Goal: Information Seeking & Learning: Learn about a topic

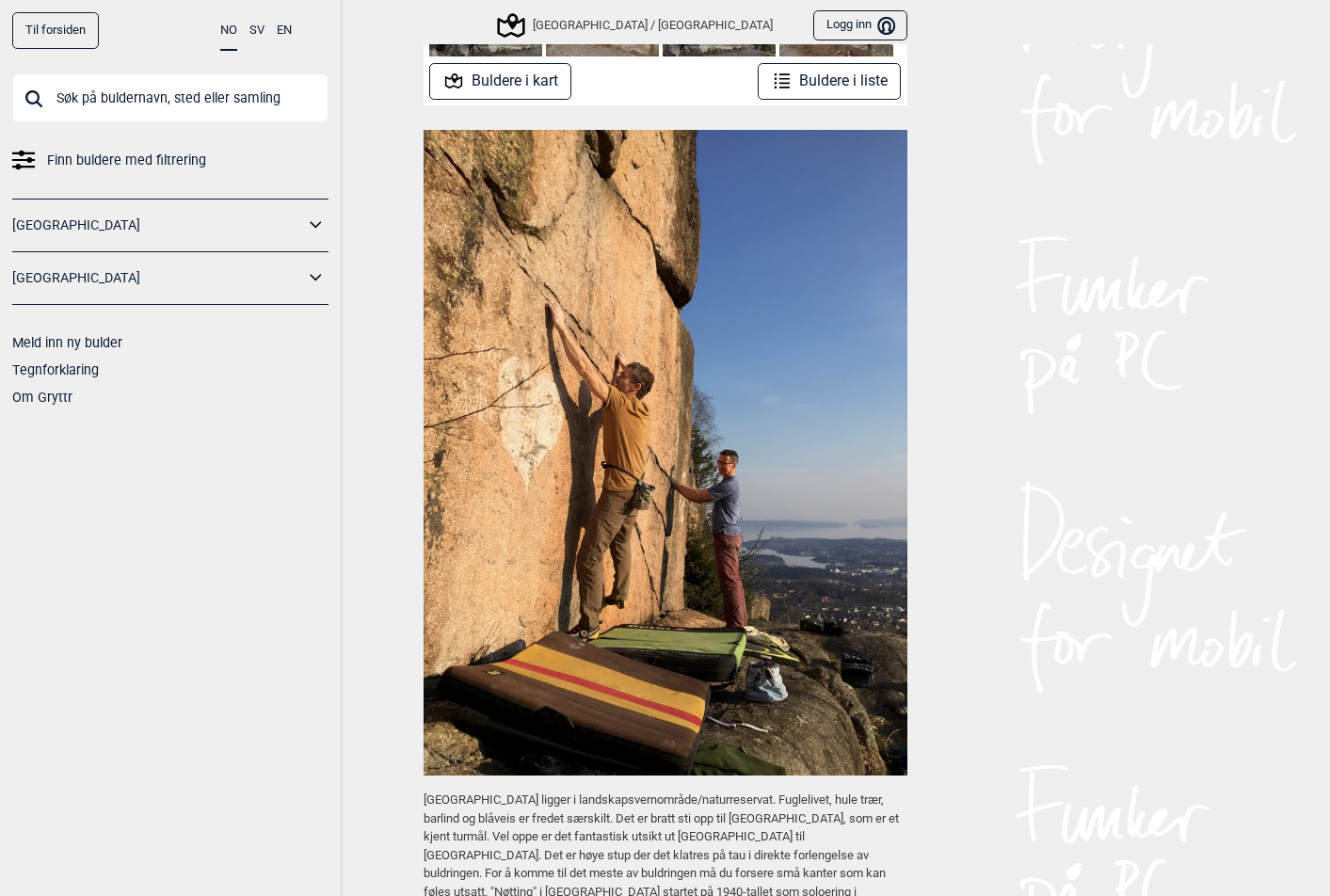
scroll to position [186, 0]
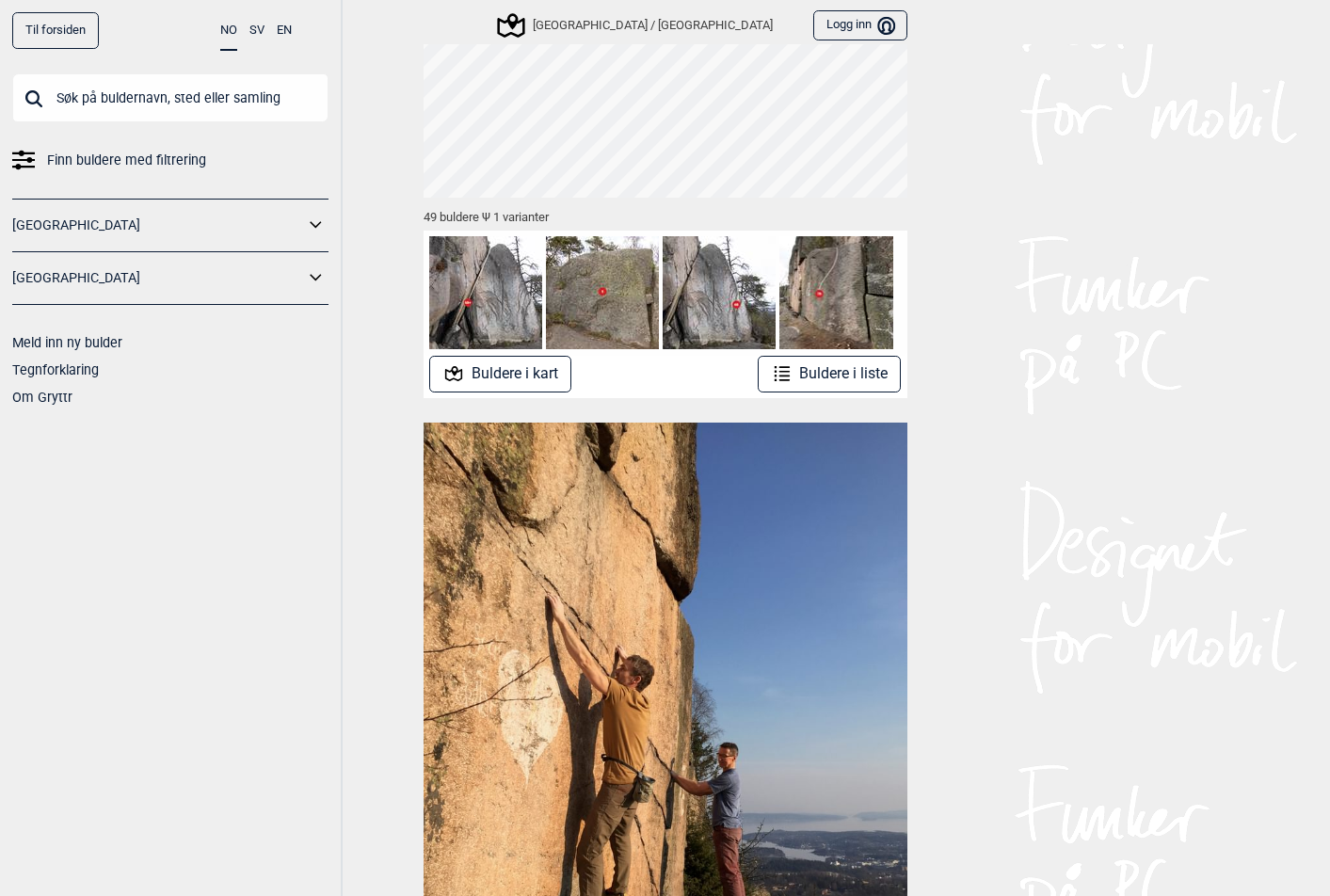
click at [477, 275] on img at bounding box center [486, 293] width 113 height 113
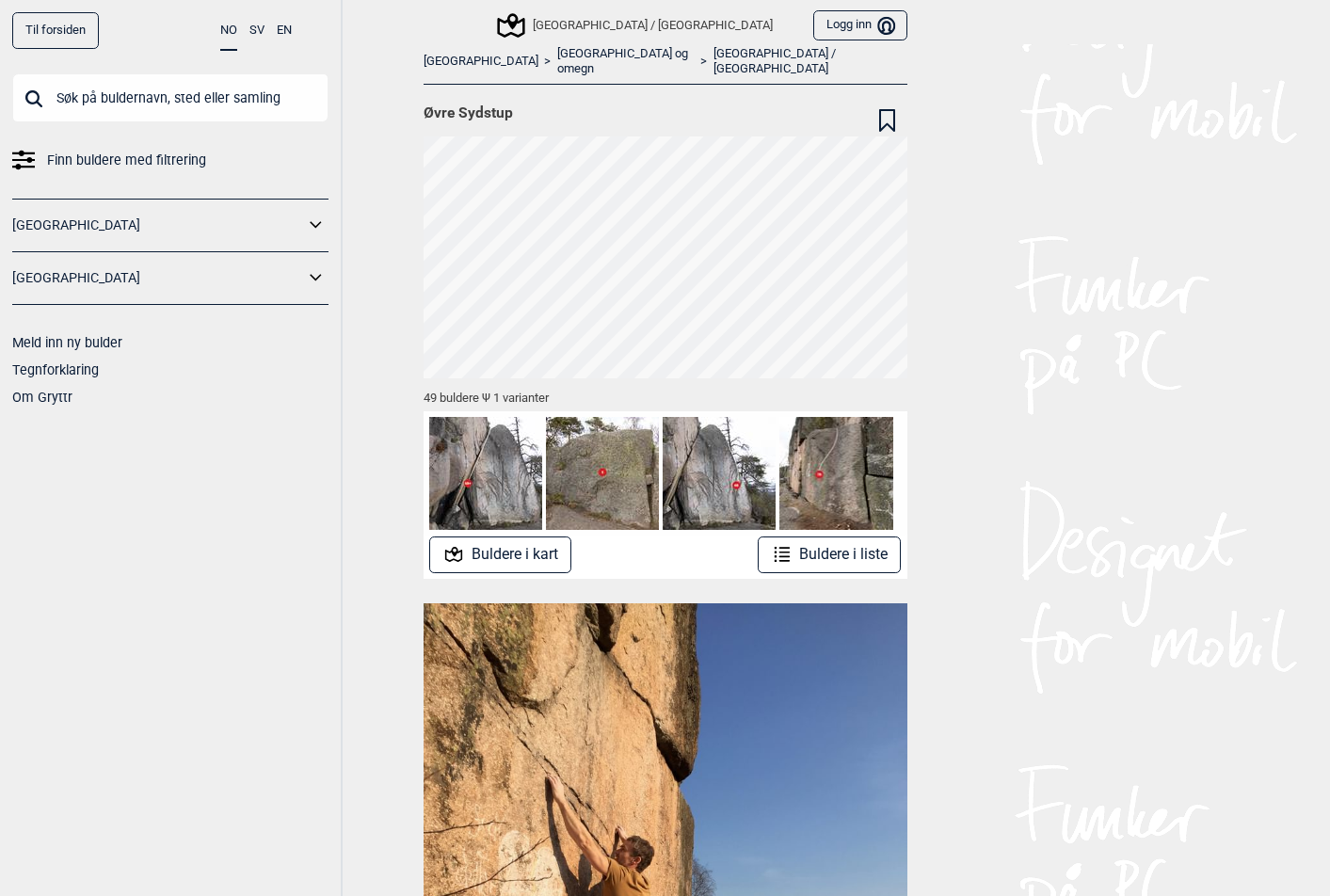
scroll to position [0, 0]
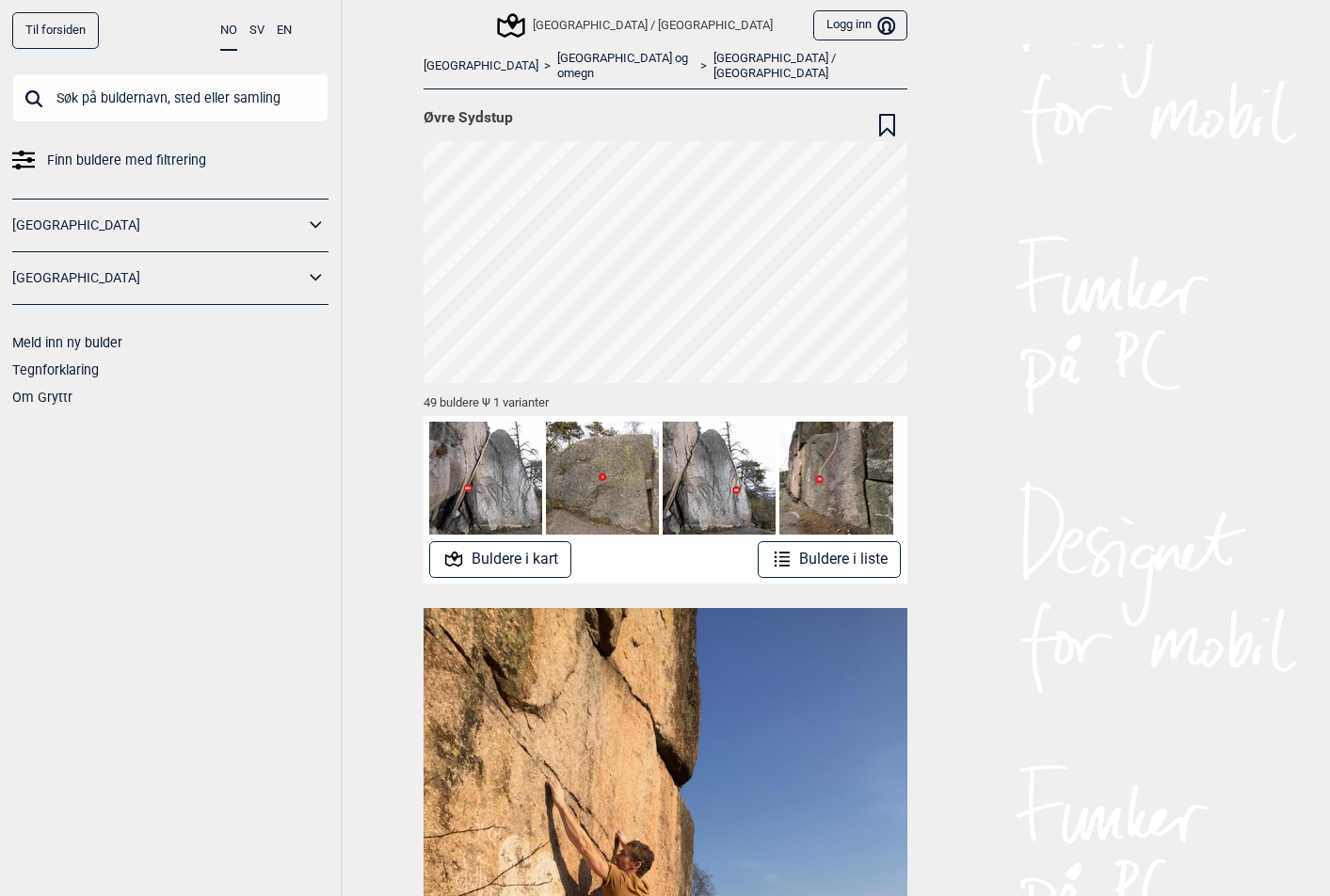
click at [485, 547] on button "Buldere i kart" at bounding box center [500, 560] width 142 height 36
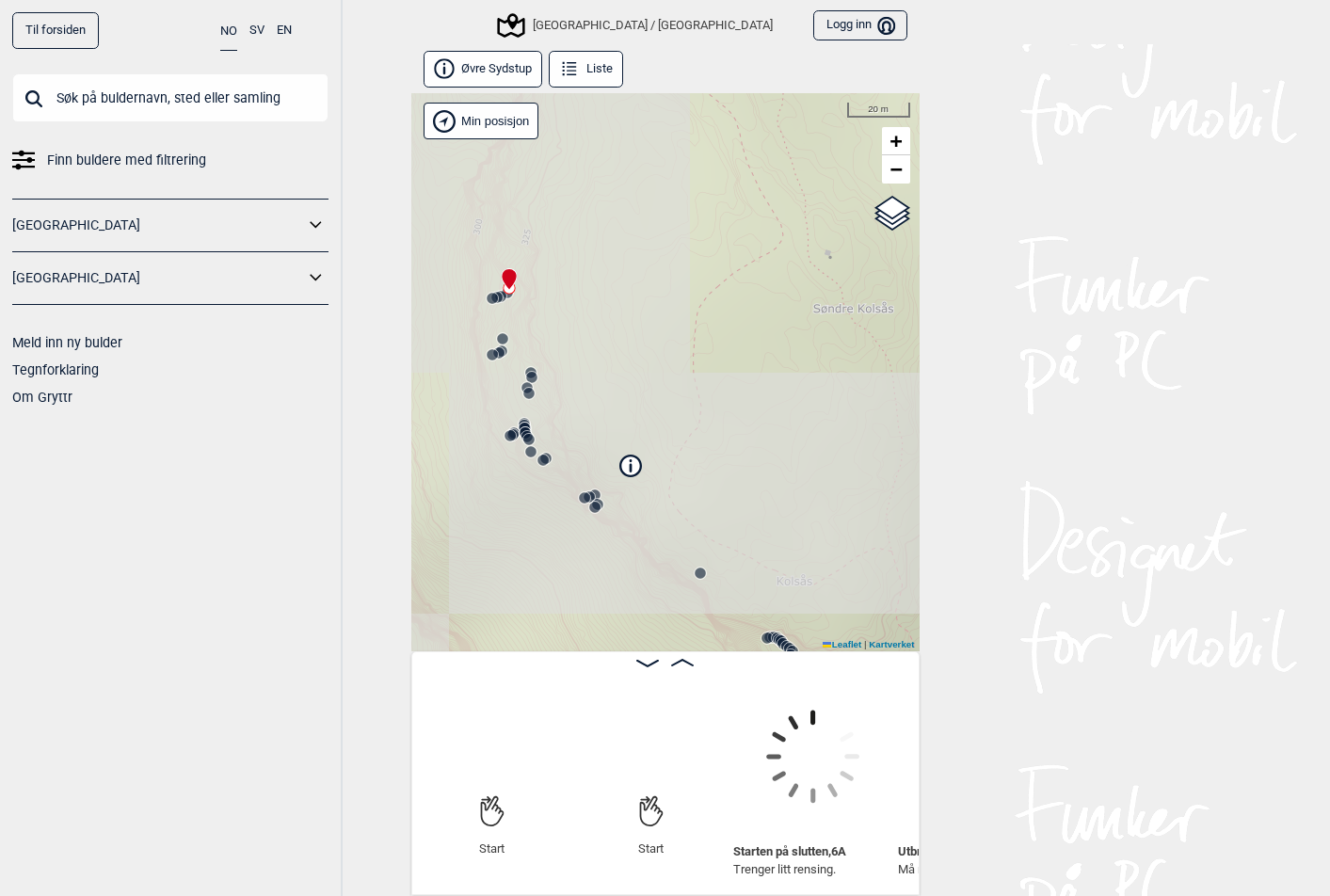
scroll to position [0, 148]
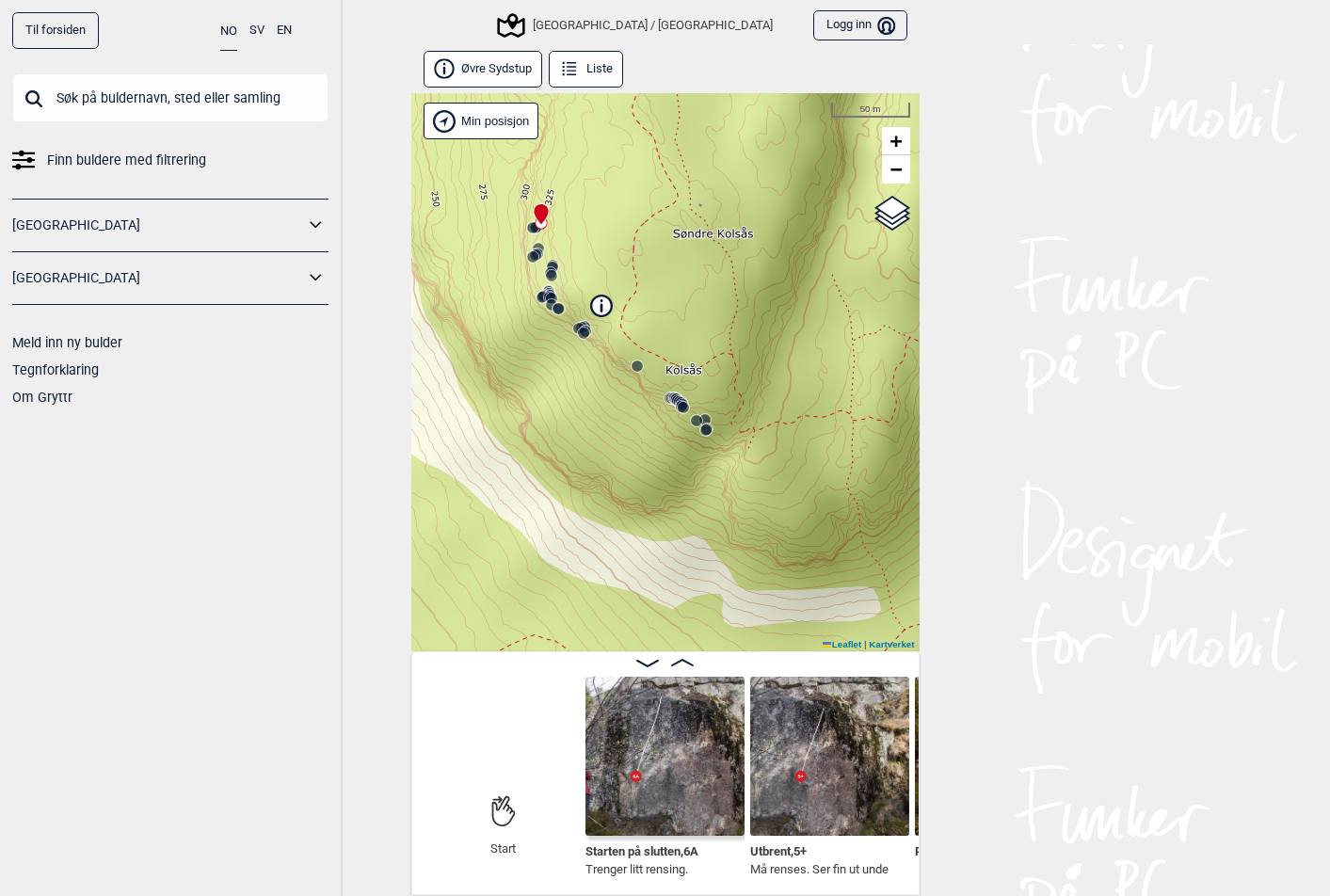
drag, startPoint x: 827, startPoint y: 544, endPoint x: 729, endPoint y: 435, distance: 146.6
click at [729, 435] on div "[GEOGRAPHIC_DATA]/[GEOGRAPHIC_DATA] Brukerens posisjon Min posisjon 50 m + − Ka…" at bounding box center [665, 372] width 509 height 559
drag, startPoint x: 531, startPoint y: 747, endPoint x: 492, endPoint y: 649, distance: 105.5
click at [493, 607] on div "Øvre Sydstup Liste [GEOGRAPHIC_DATA]/[GEOGRAPHIC_DATA] Brukerens posisjon Min p…" at bounding box center [665, 470] width 509 height 851
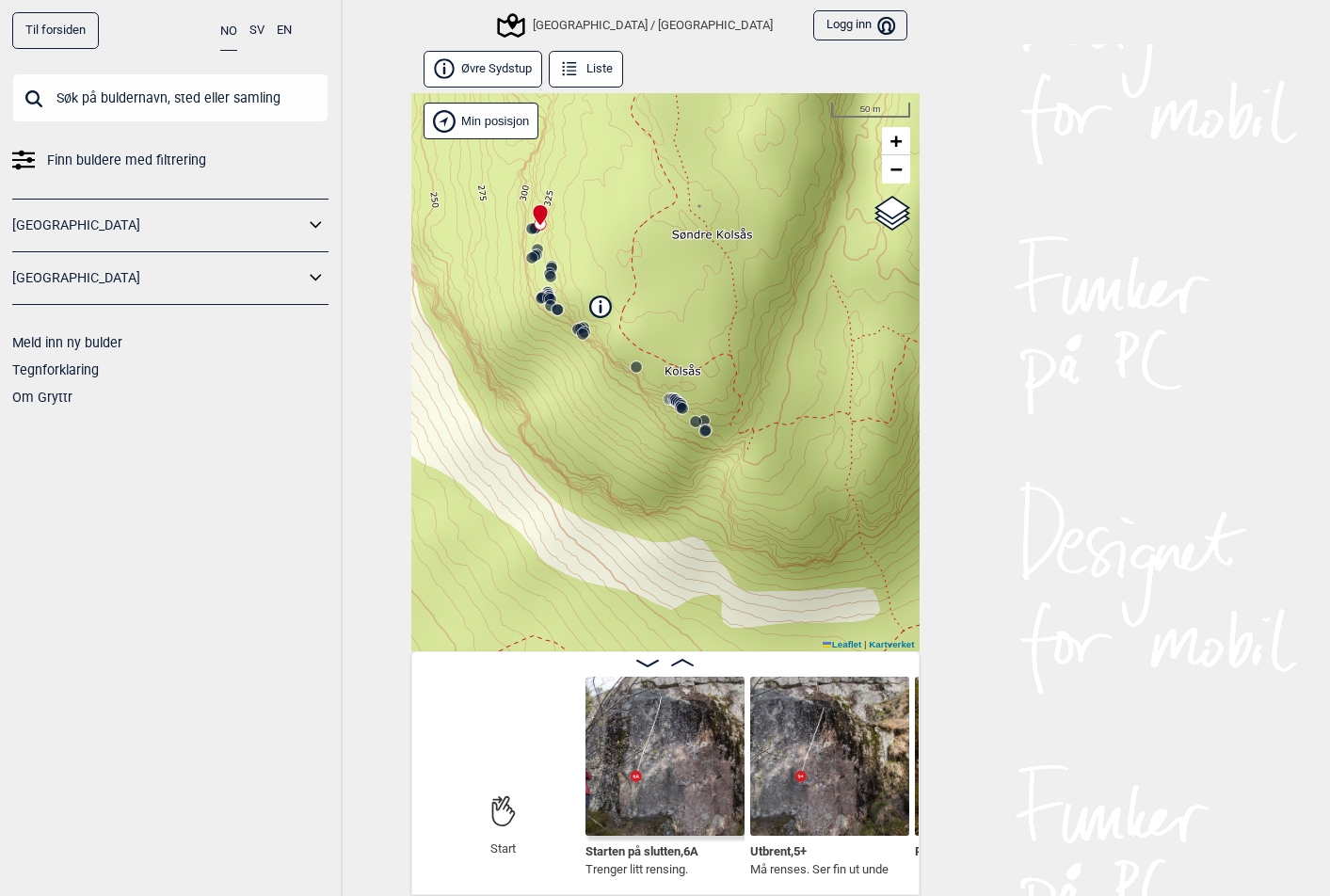
click at [493, 800] on icon at bounding box center [503, 812] width 25 height 98
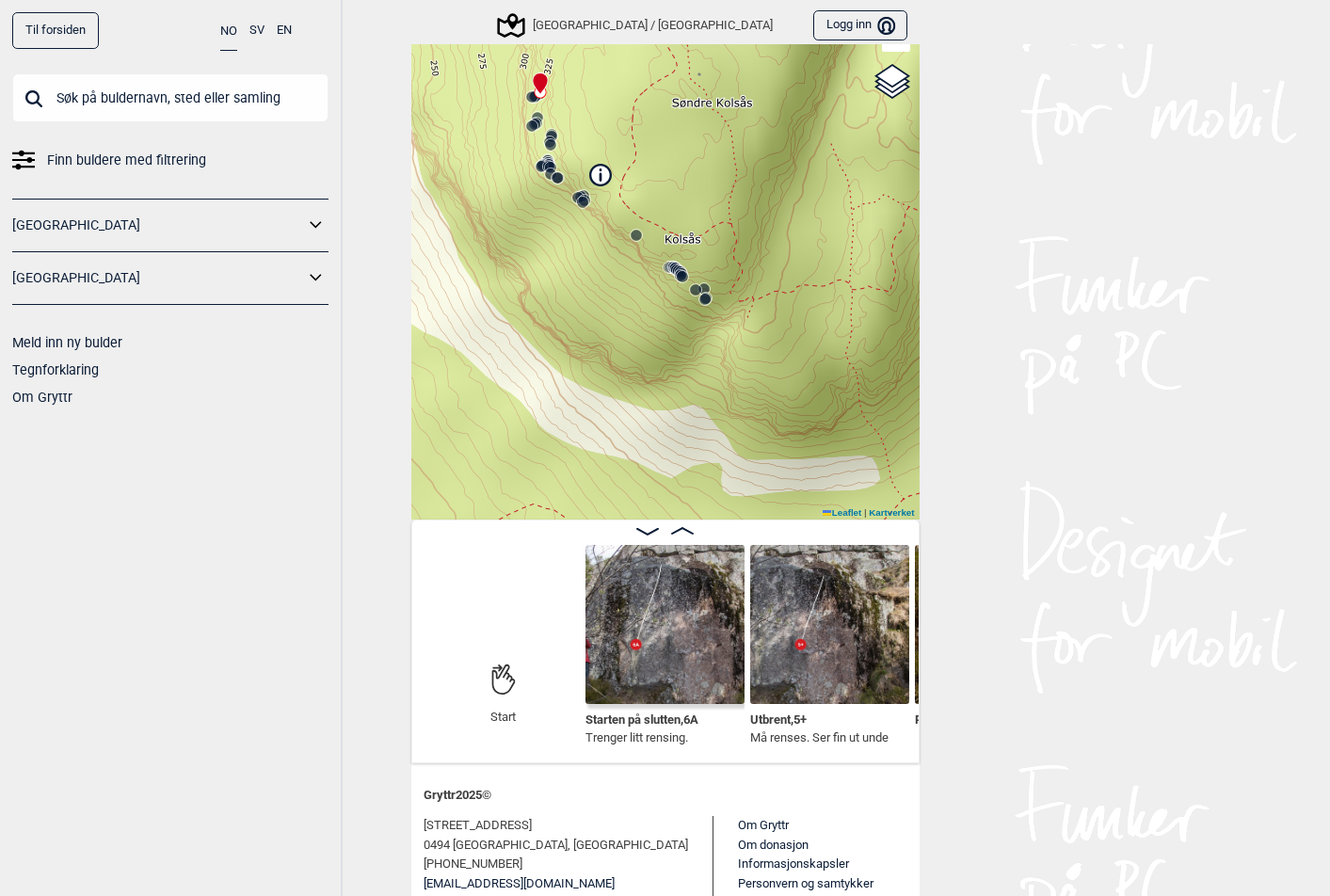
scroll to position [207, 0]
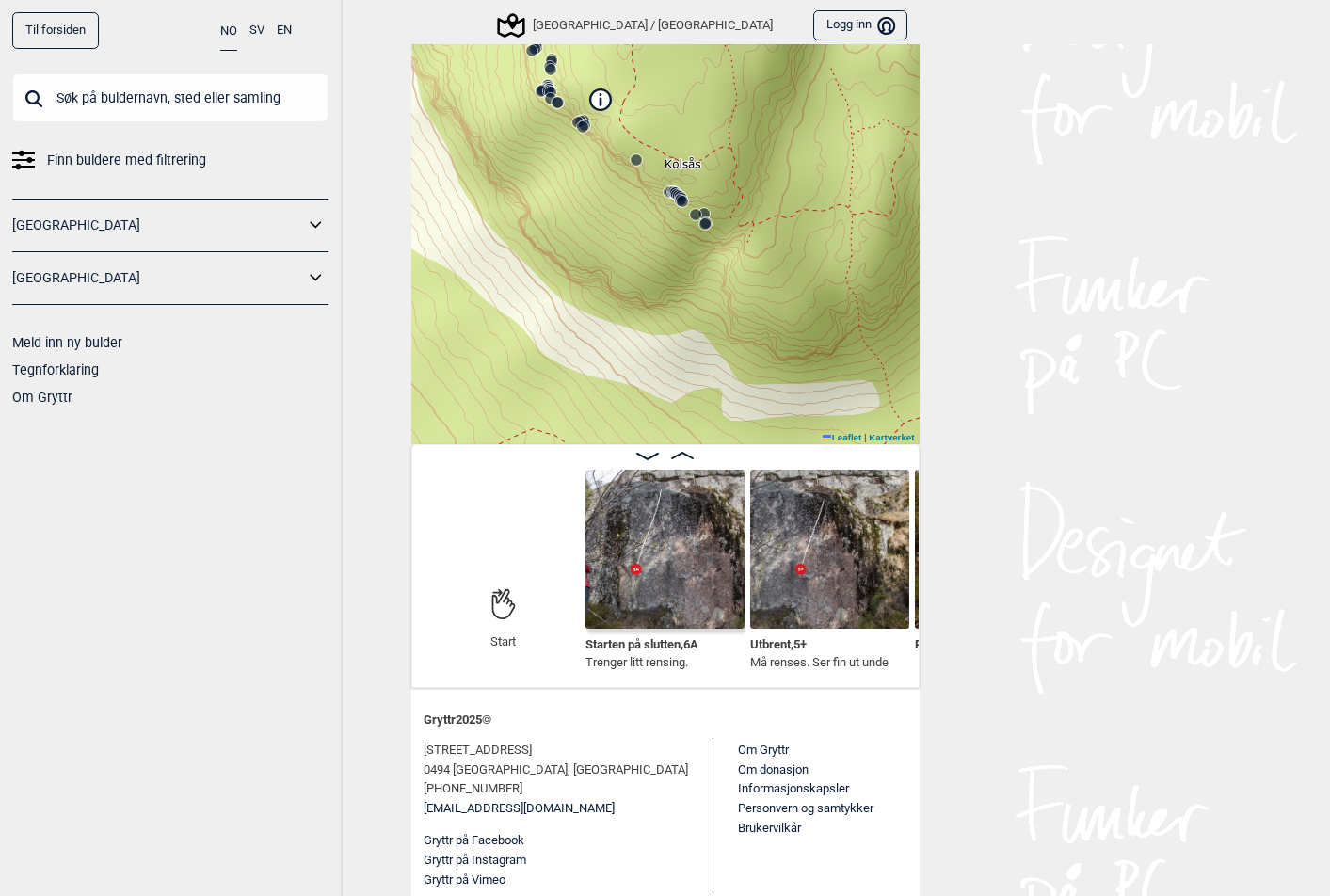
click at [649, 578] on img at bounding box center [665, 549] width 159 height 159
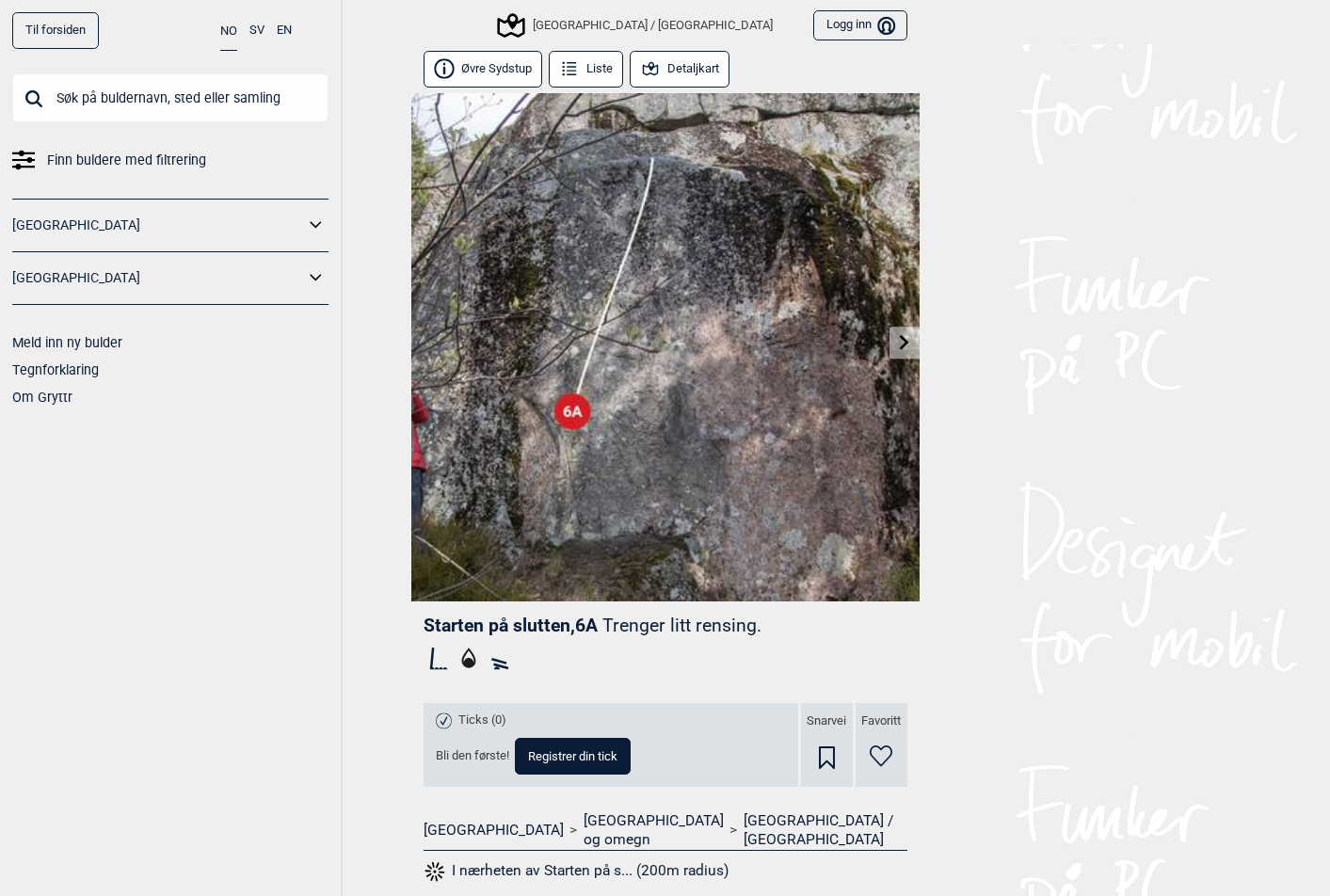
click at [35, 224] on link "[GEOGRAPHIC_DATA]" at bounding box center [158, 225] width 292 height 27
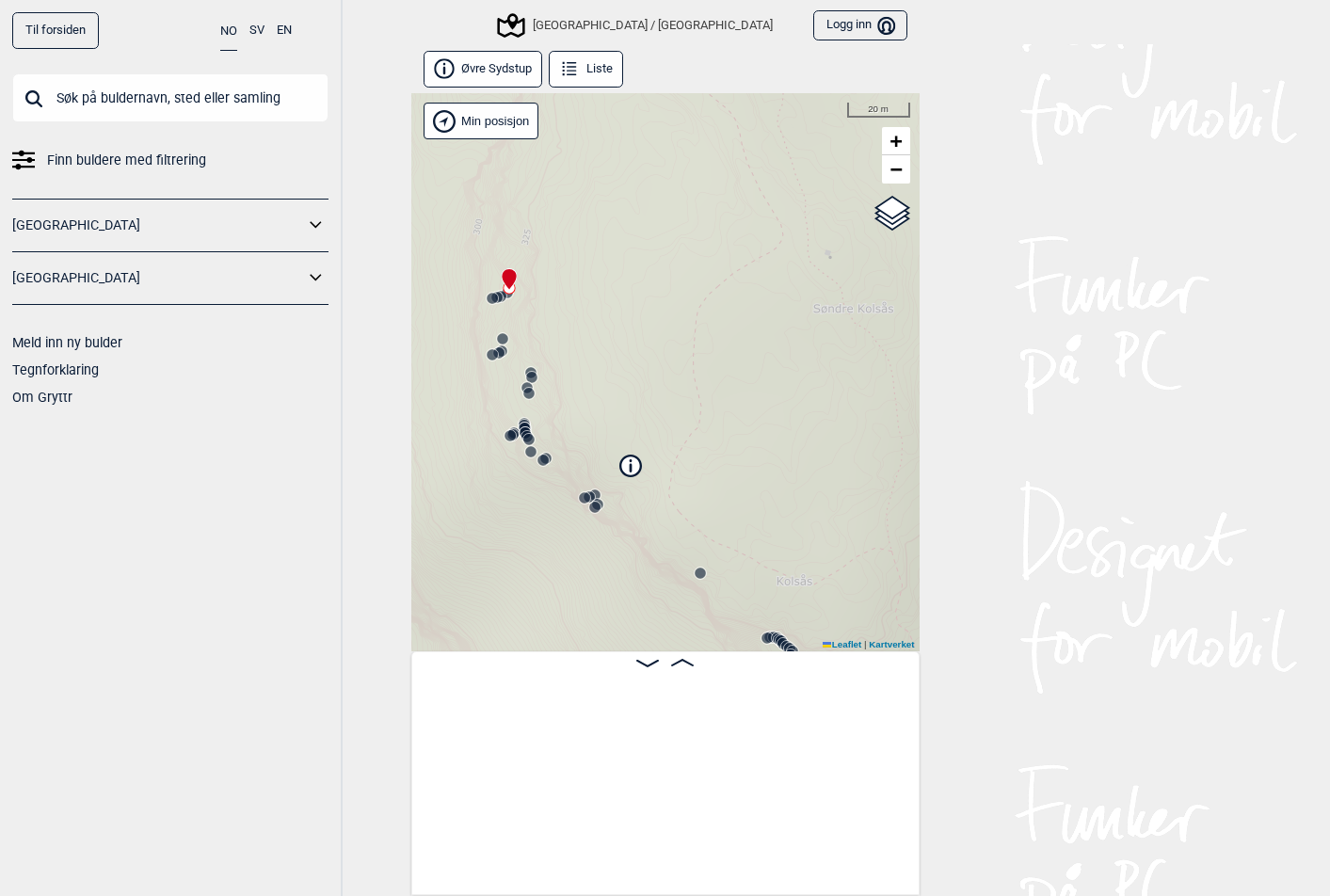
scroll to position [0, 148]
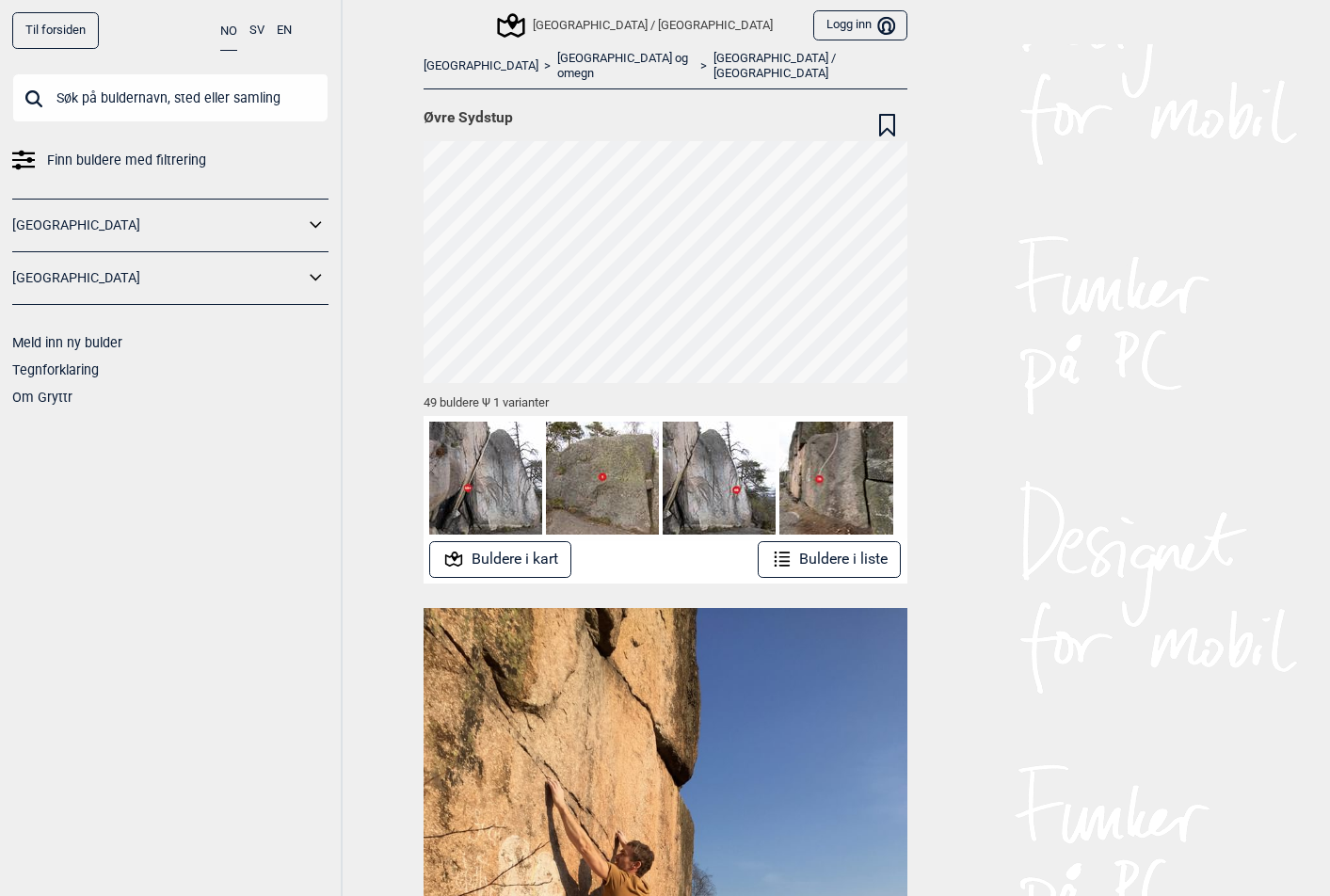
click at [714, 61] on link "[GEOGRAPHIC_DATA] / [GEOGRAPHIC_DATA]" at bounding box center [811, 66] width 194 height 32
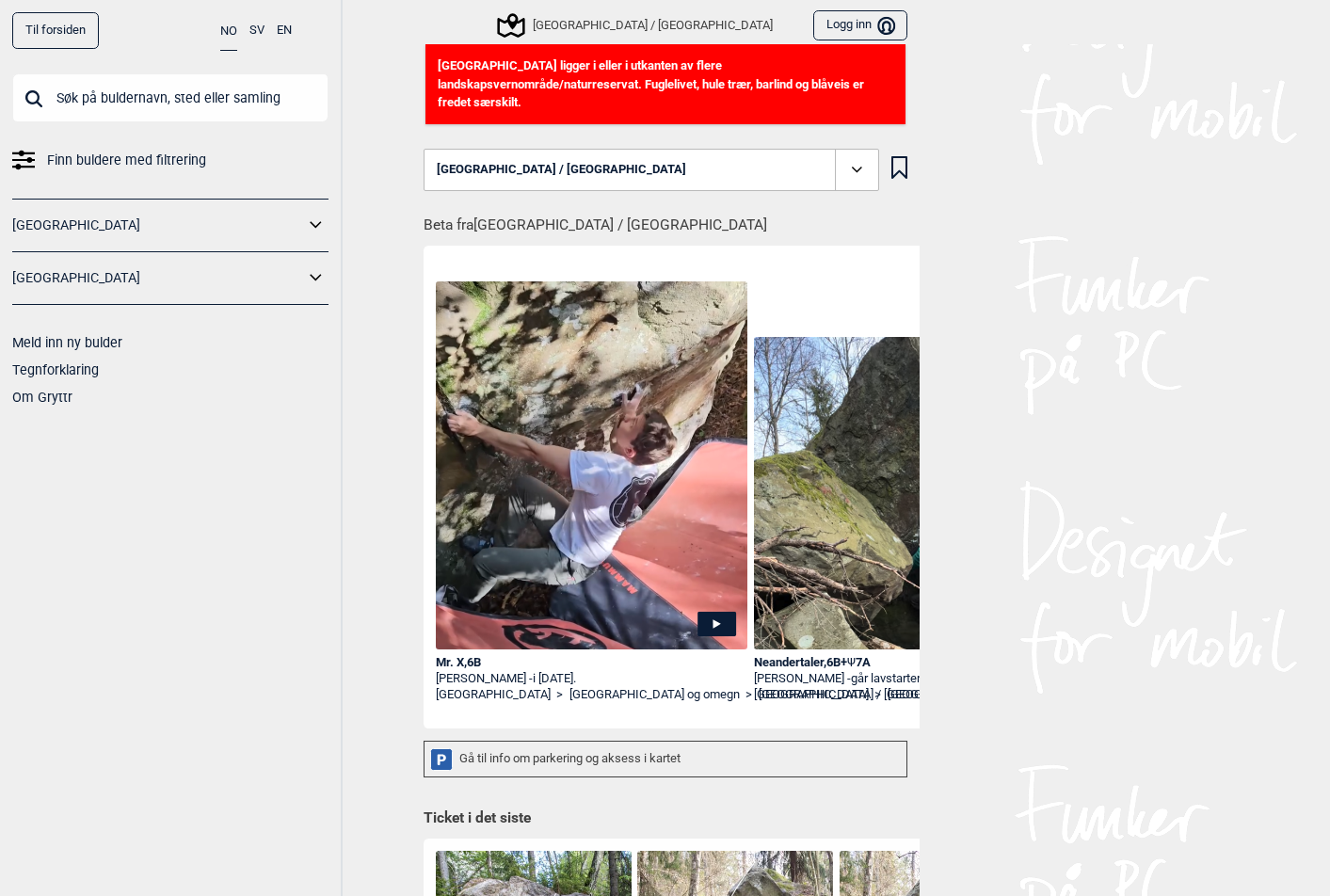
click at [853, 166] on icon at bounding box center [857, 169] width 11 height 6
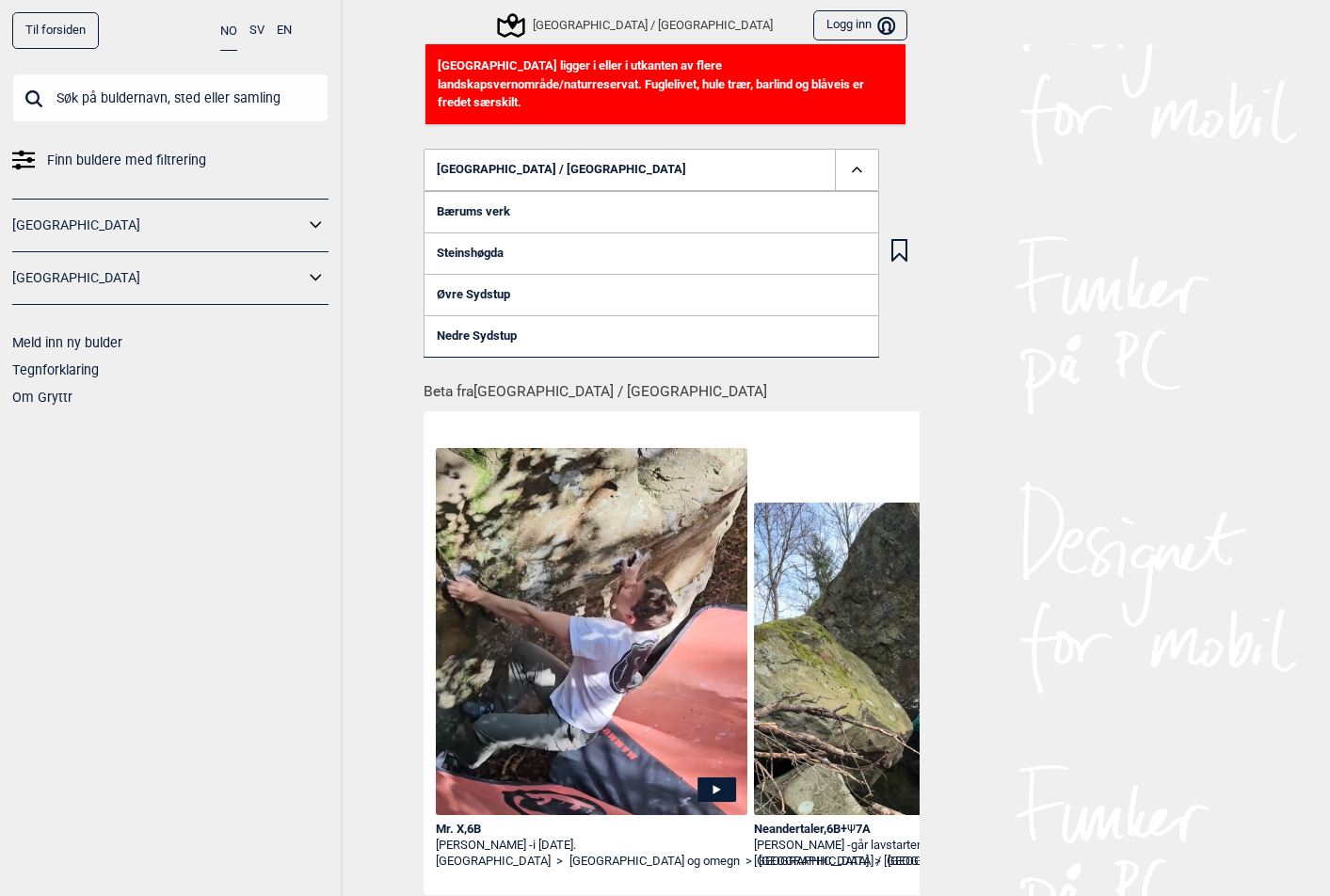
click at [470, 277] on link "Øvre Sydstup" at bounding box center [652, 294] width 456 height 41
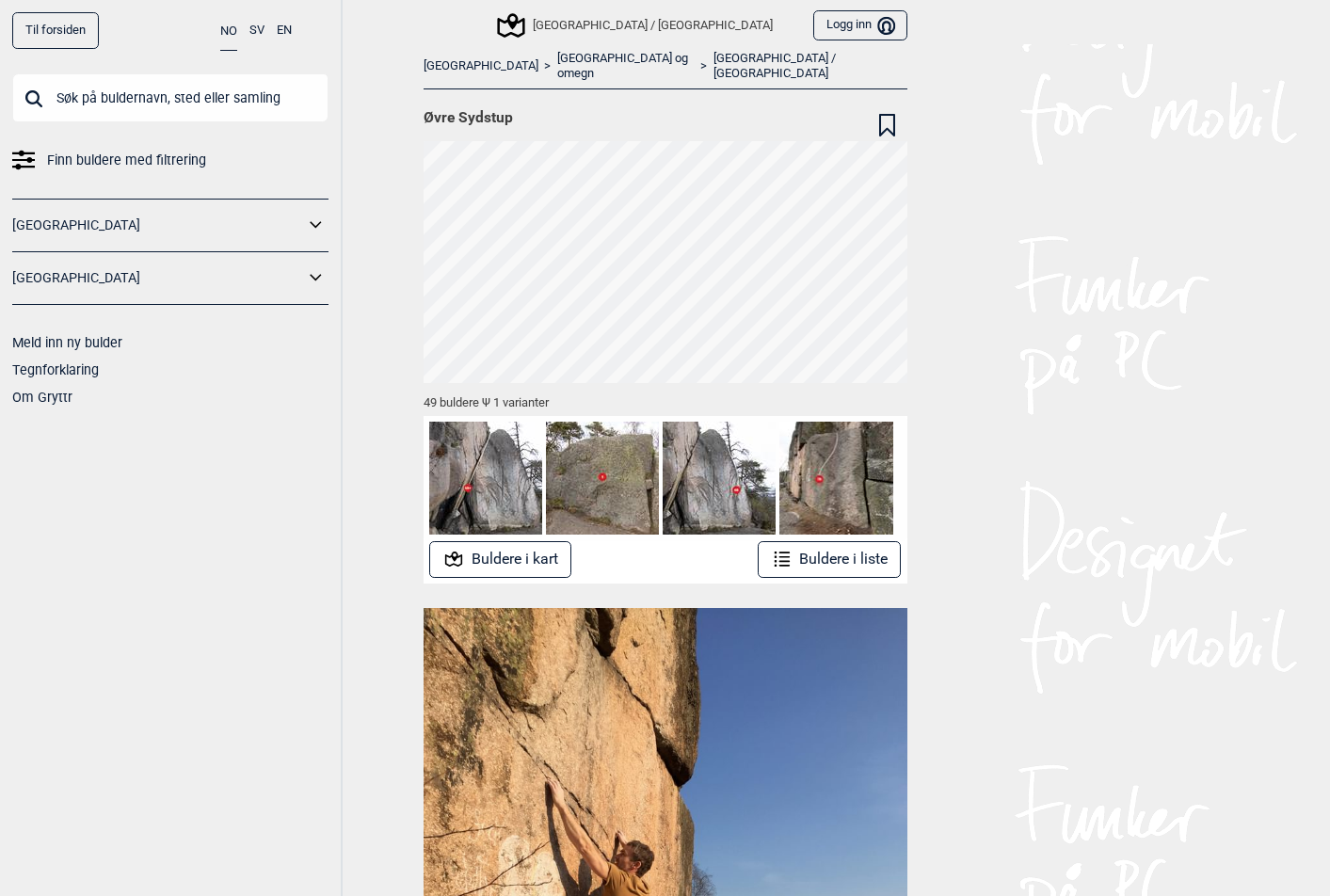
click at [731, 102] on div "Øvre Sydstup" at bounding box center [659, 121] width 471 height 39
click at [725, 102] on div "Øvre Sydstup" at bounding box center [659, 121] width 471 height 39
click at [714, 57] on link "[GEOGRAPHIC_DATA] / [GEOGRAPHIC_DATA]" at bounding box center [811, 66] width 194 height 32
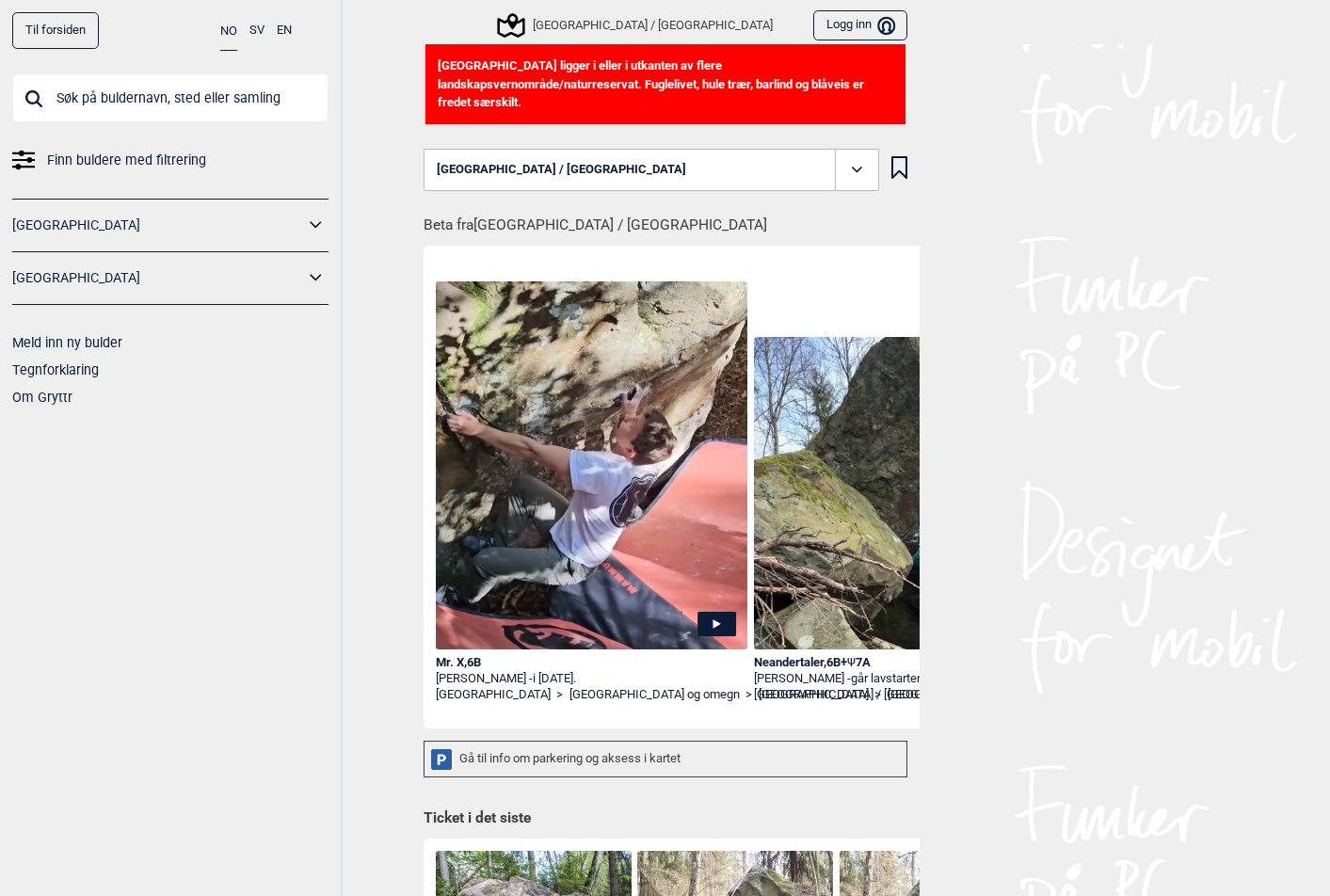
click at [846, 159] on icon at bounding box center [857, 170] width 22 height 22
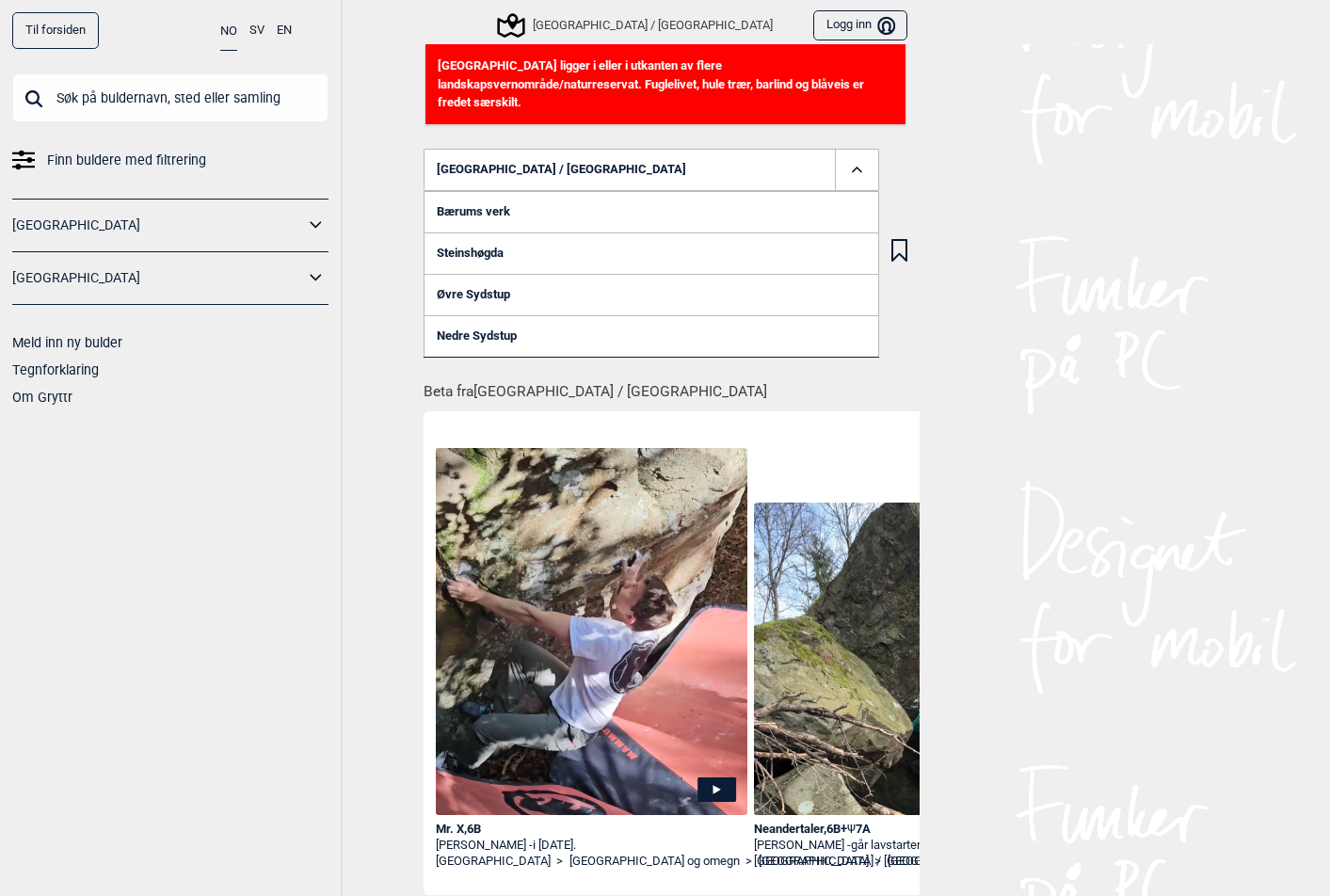
click at [476, 322] on link "Nedre Sydstup" at bounding box center [652, 335] width 456 height 41
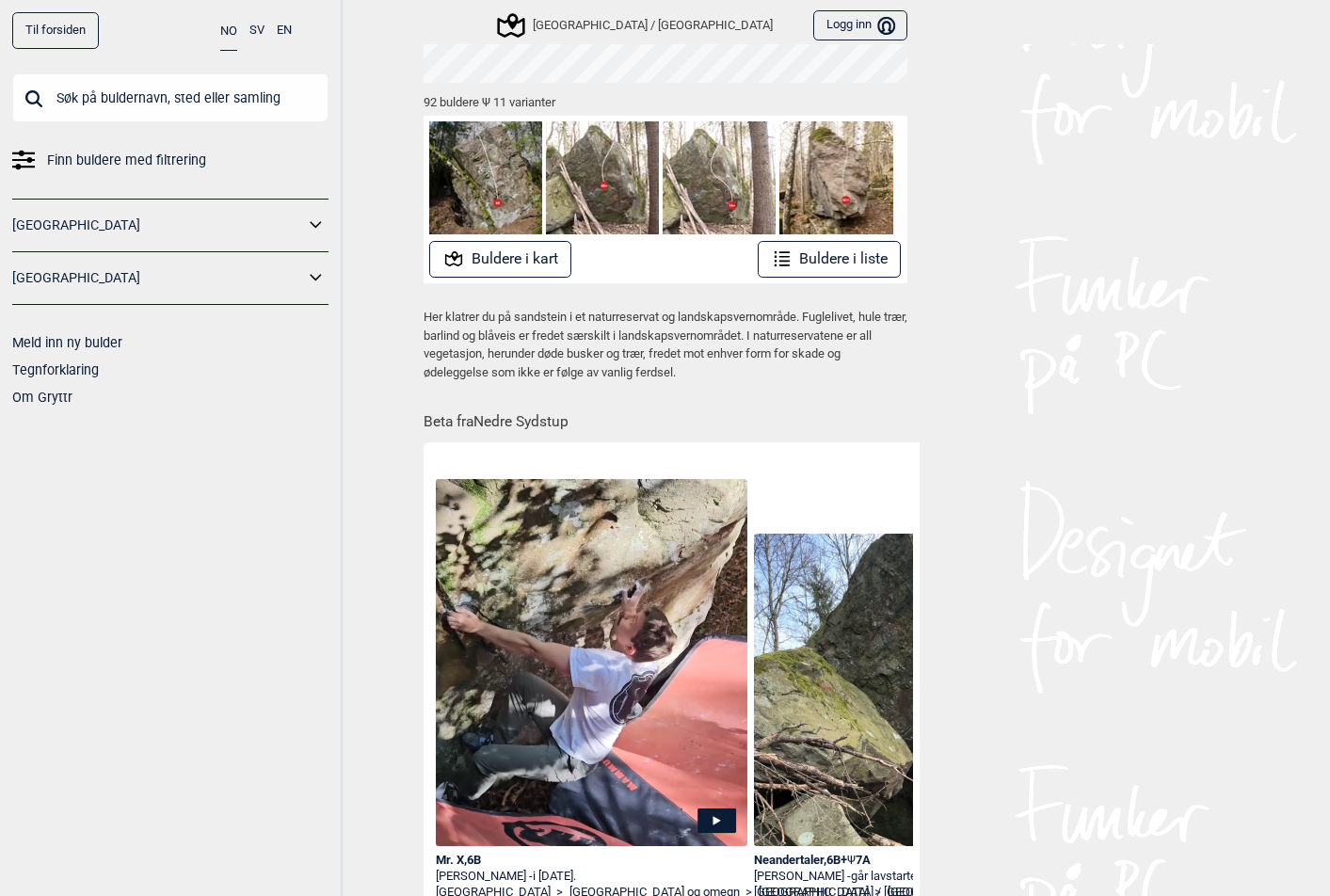
scroll to position [517, 0]
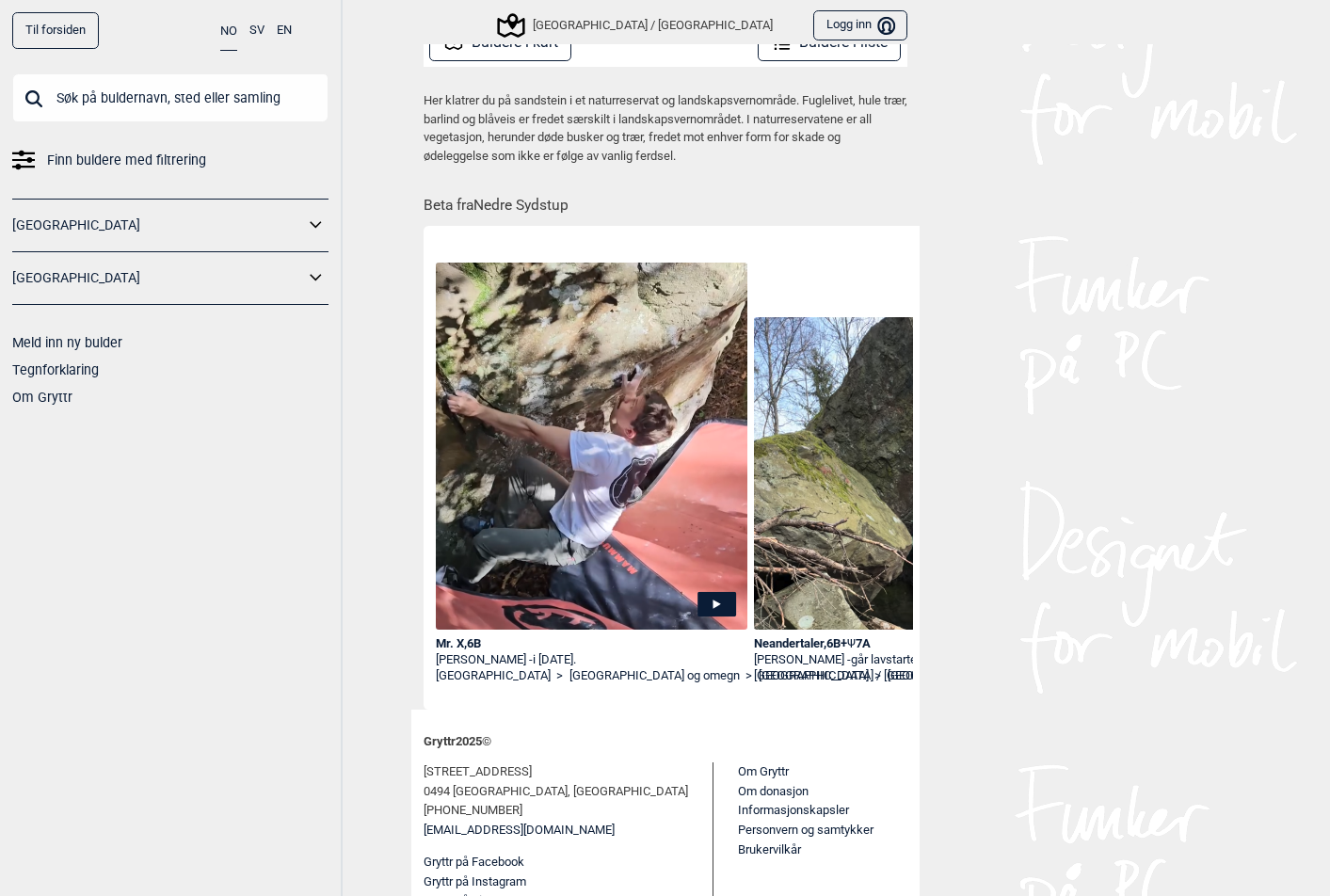
click at [319, 219] on icon at bounding box center [316, 225] width 25 height 27
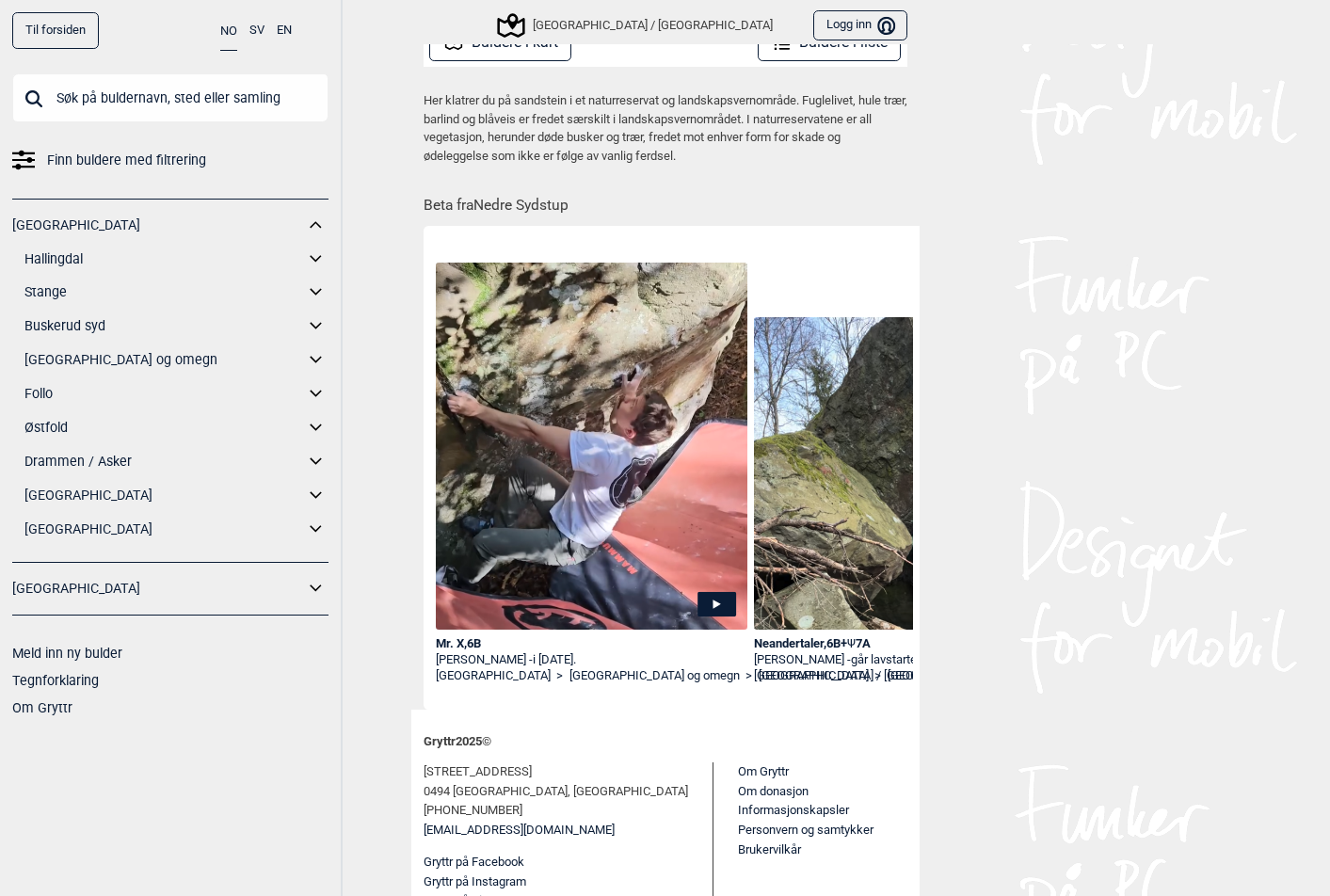
click at [53, 494] on link "[GEOGRAPHIC_DATA]" at bounding box center [165, 495] width 280 height 27
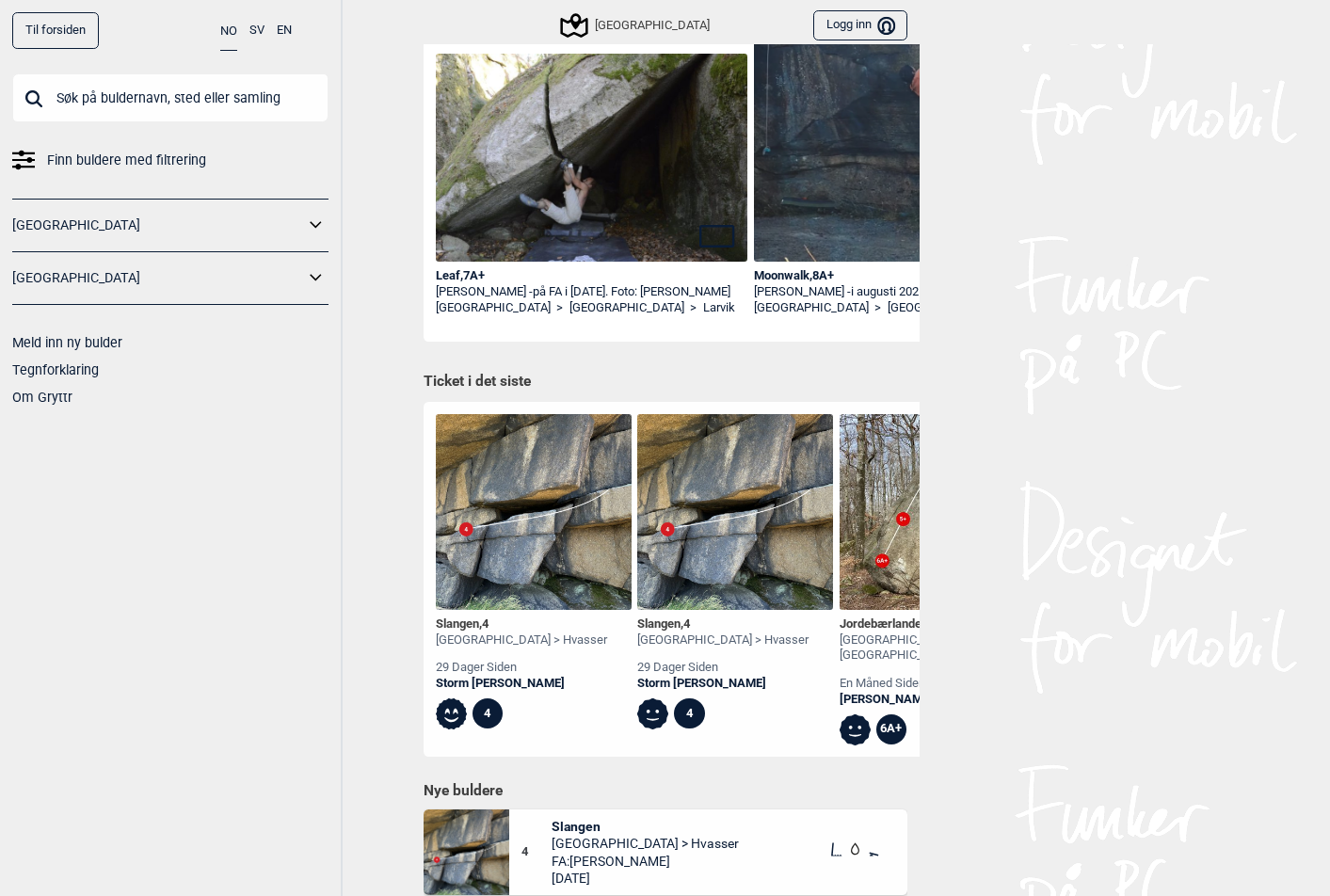
scroll to position [393, 0]
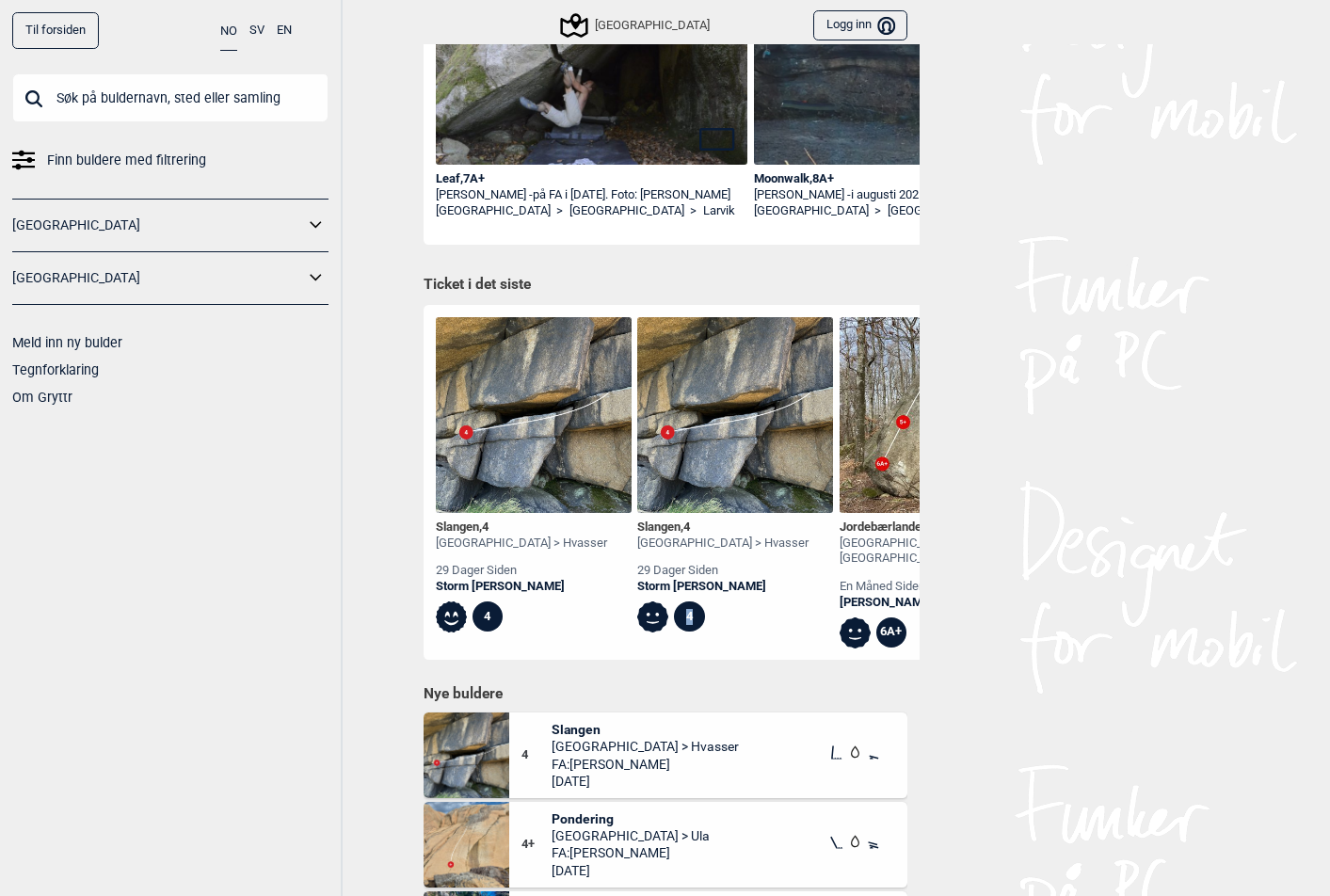
drag, startPoint x: 768, startPoint y: 620, endPoint x: 642, endPoint y: 655, distance: 130.8
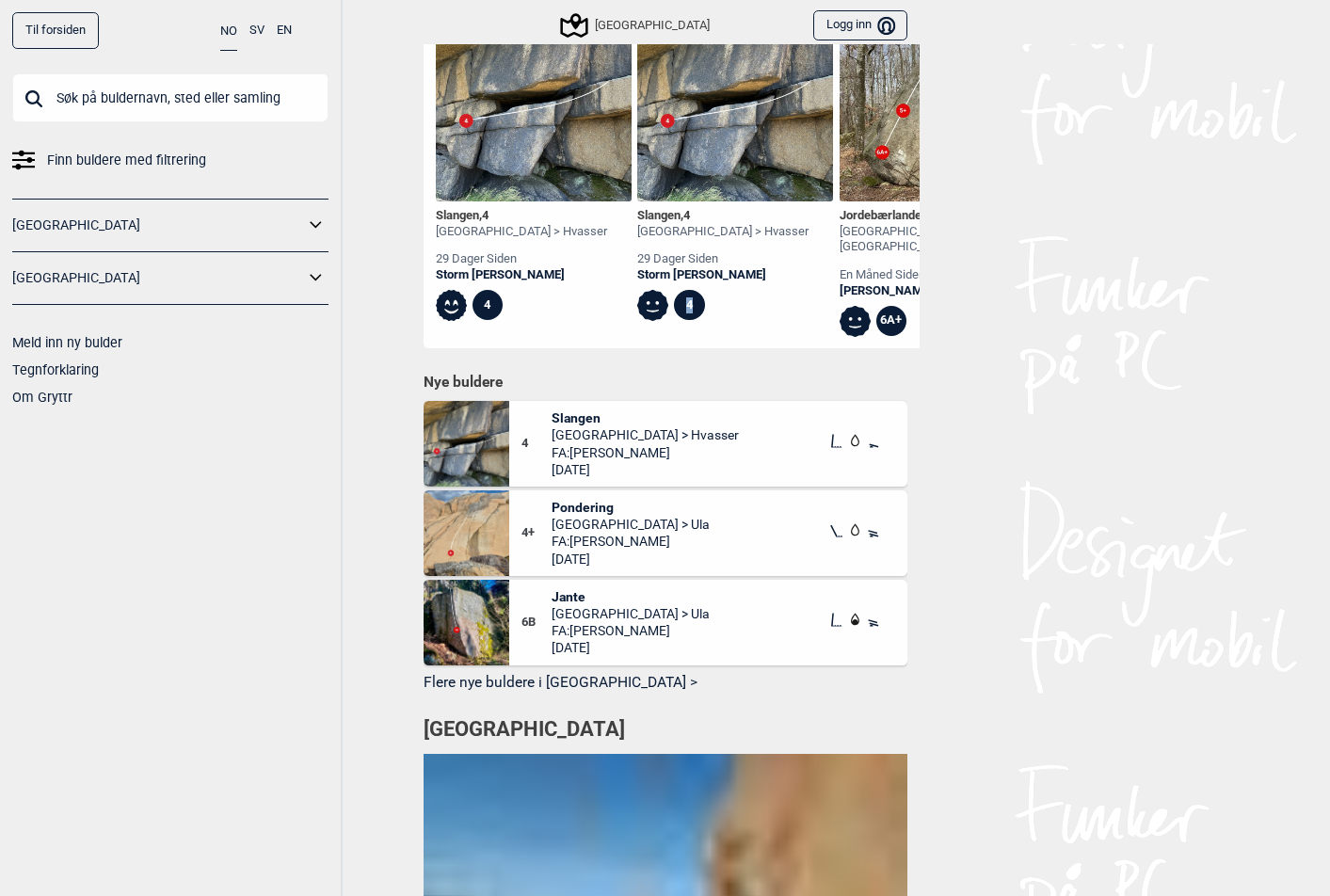
scroll to position [701, 0]
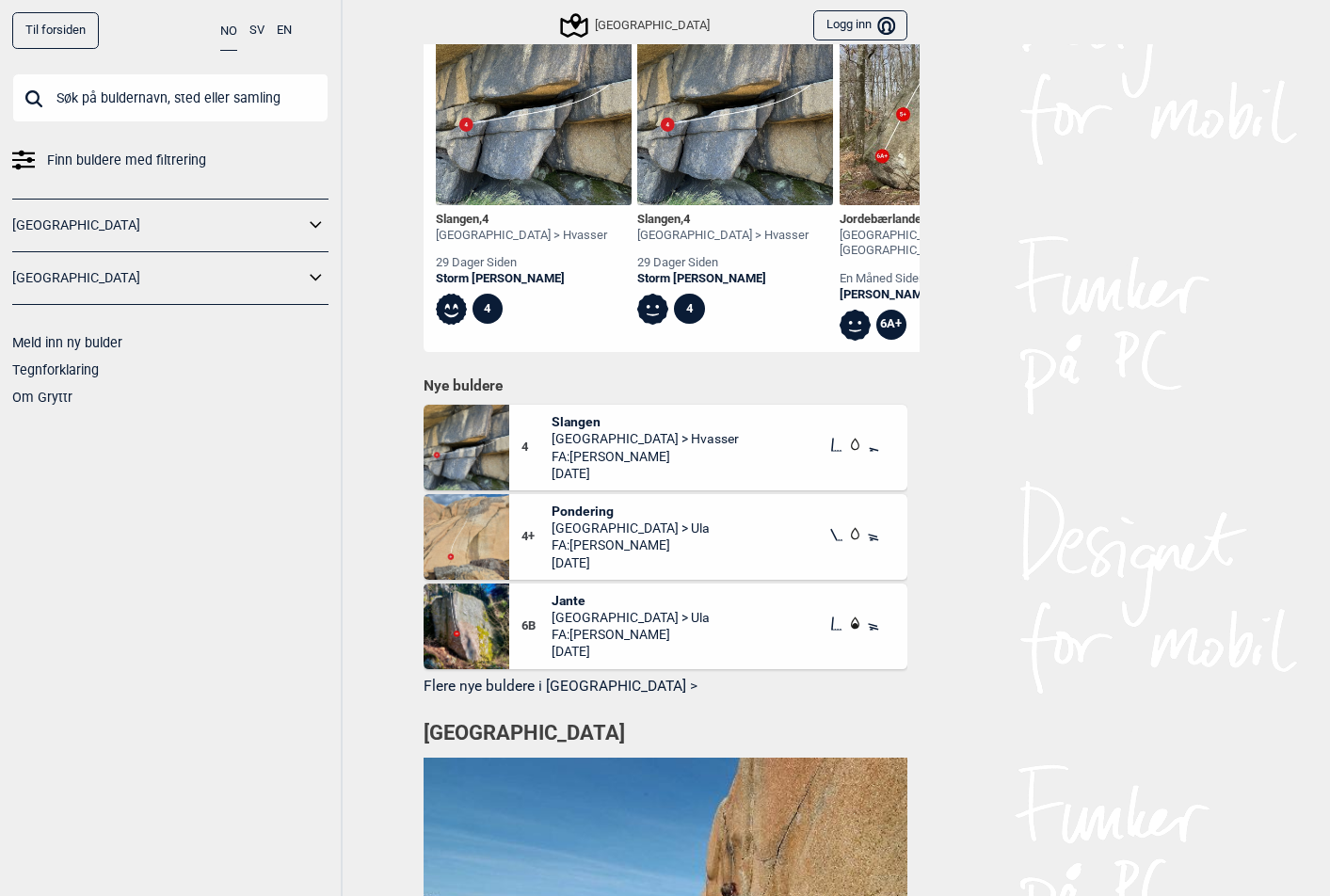
click at [598, 422] on span "Slangen" at bounding box center [646, 422] width 188 height 17
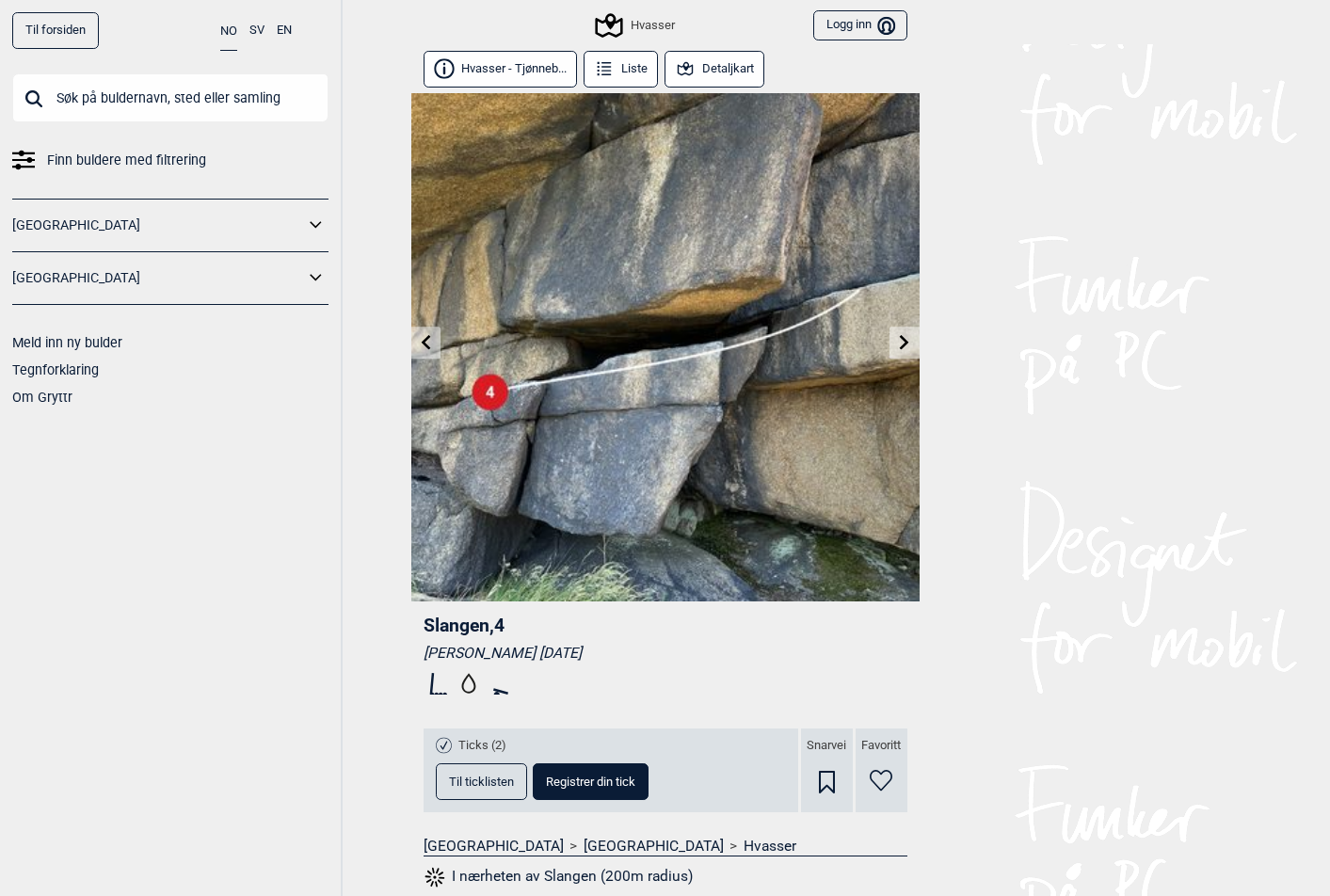
click at [605, 71] on icon at bounding box center [607, 70] width 10 height 1
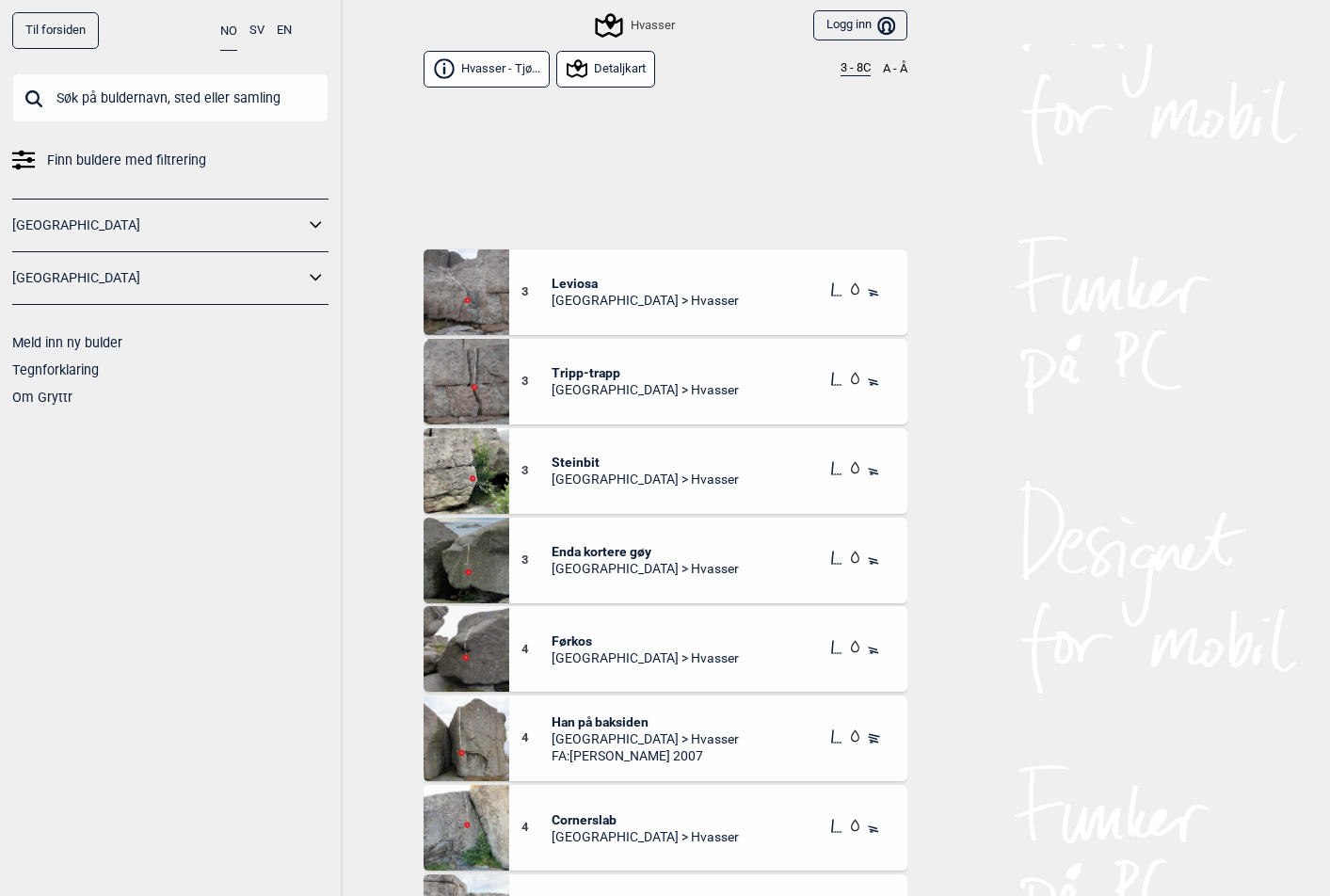
scroll to position [609, 0]
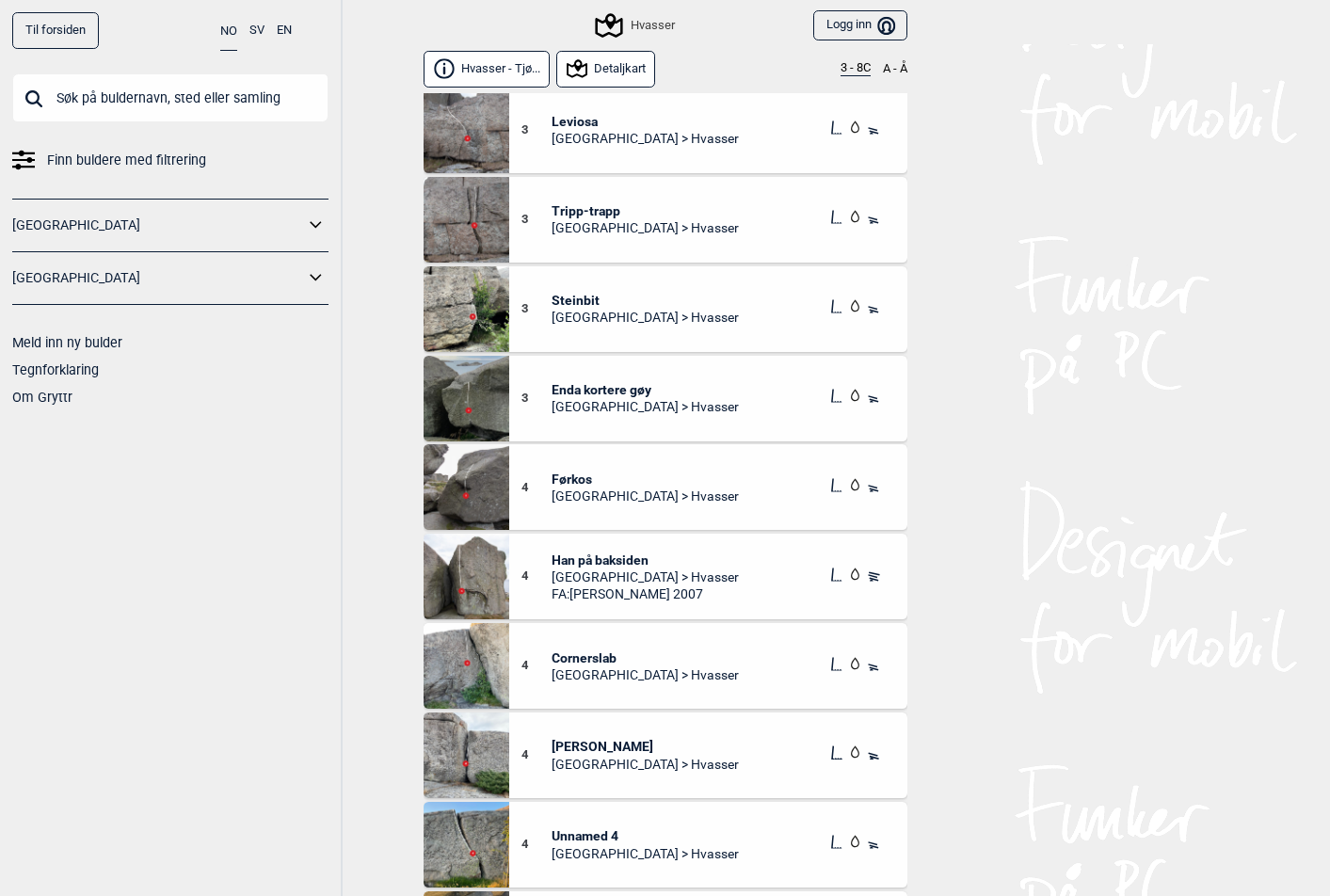
click at [473, 574] on img at bounding box center [466, 576] width 85 height 85
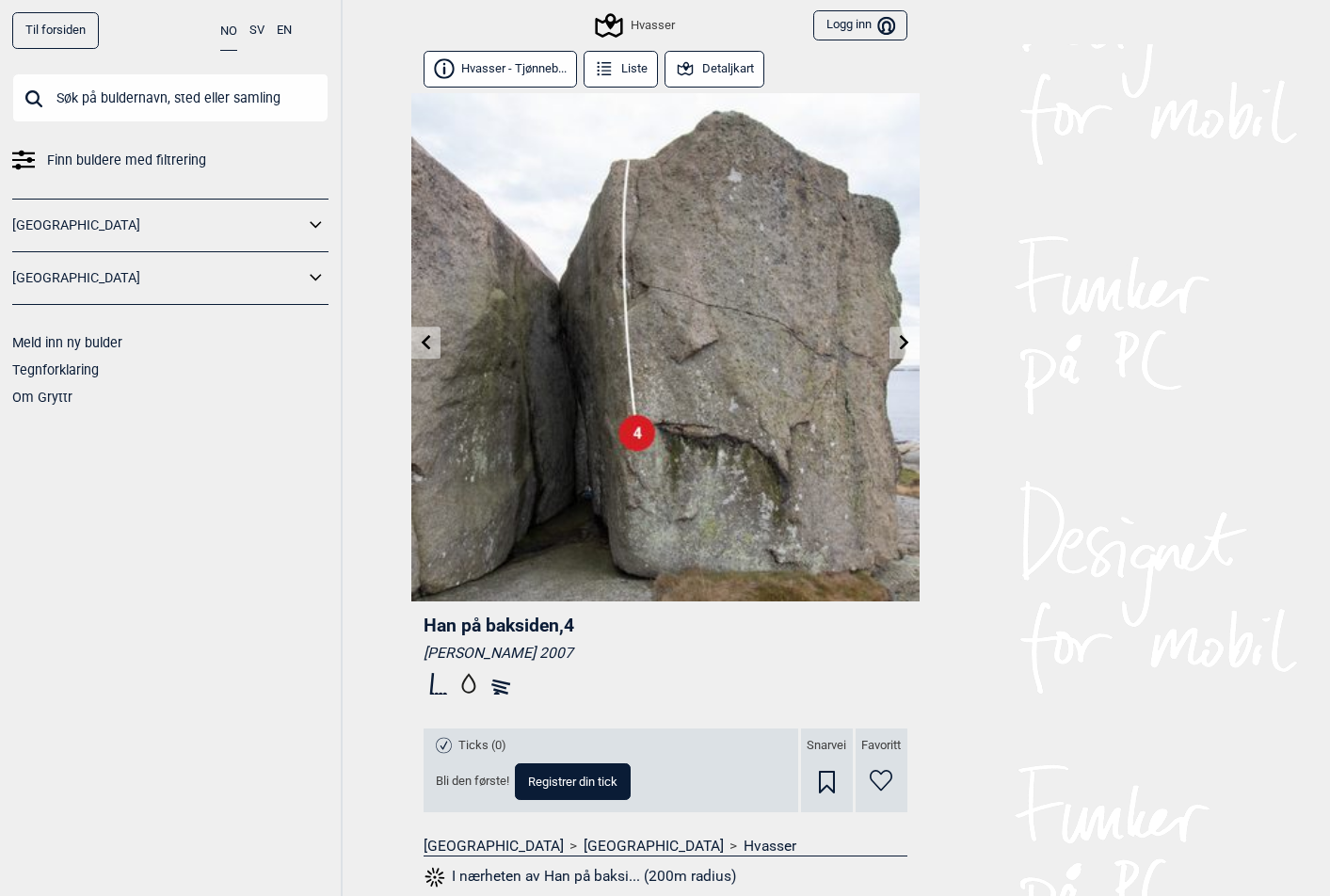
click at [897, 340] on icon at bounding box center [905, 342] width 15 height 15
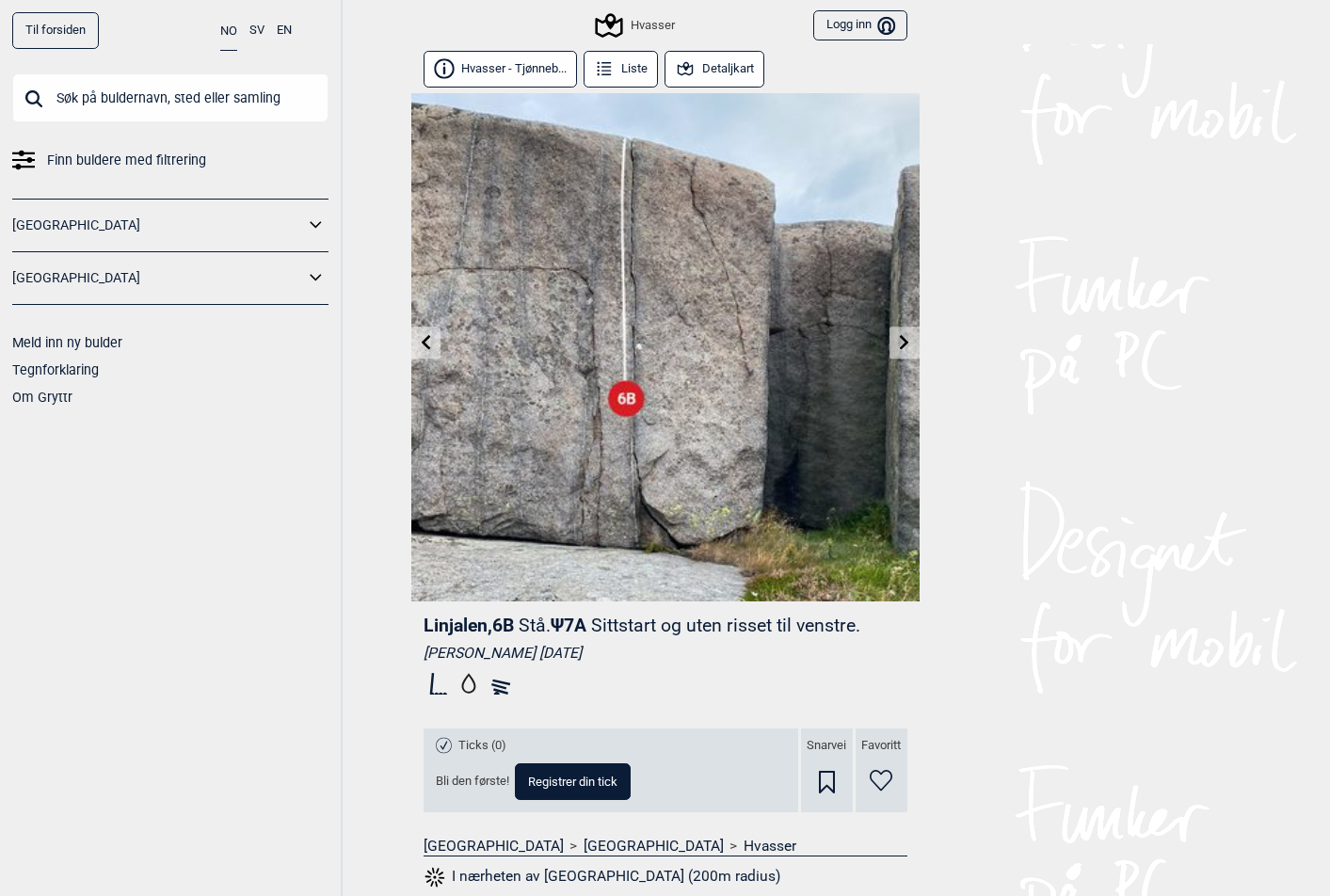
click at [897, 340] on icon at bounding box center [905, 342] width 15 height 15
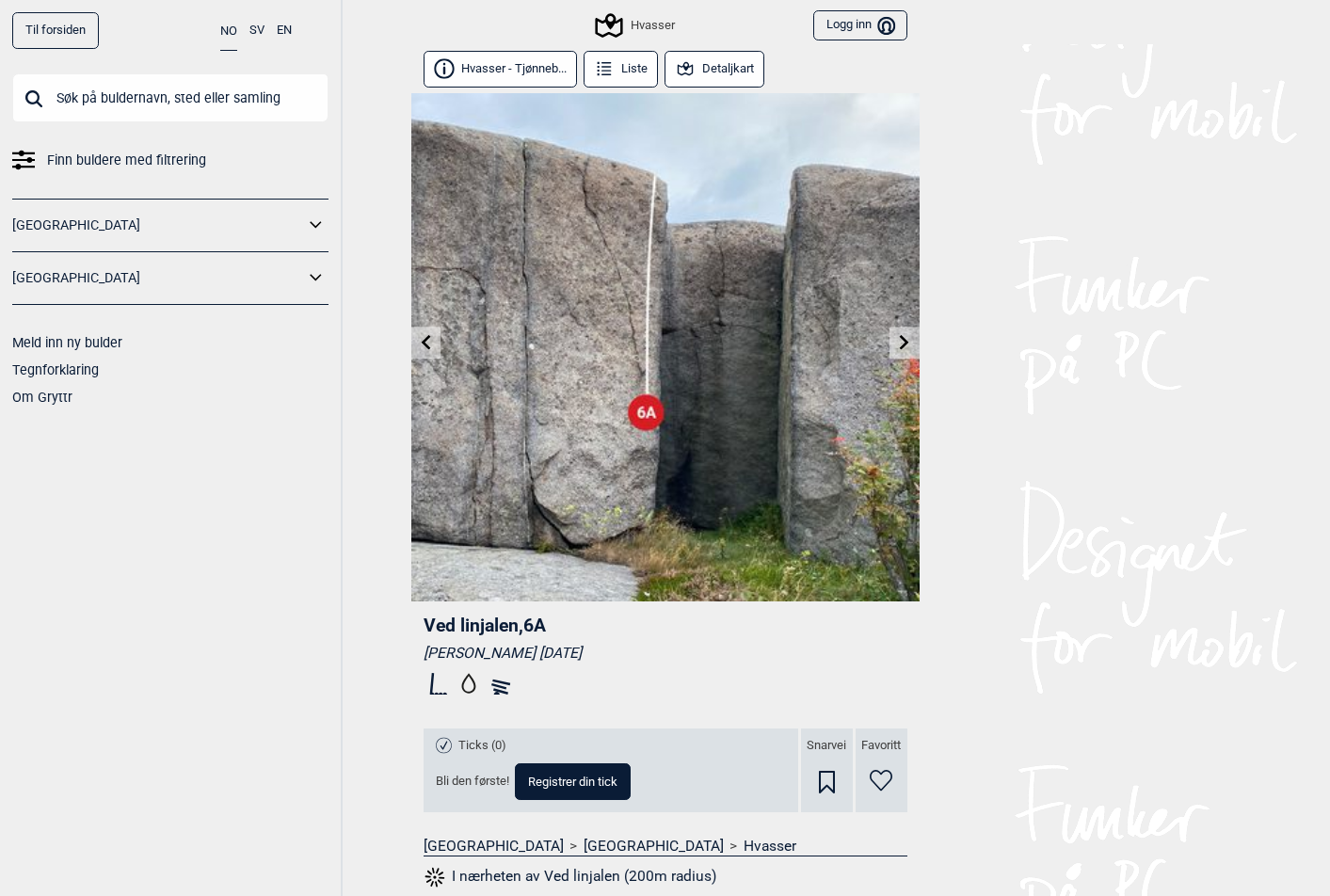
click at [897, 340] on icon at bounding box center [905, 342] width 15 height 15
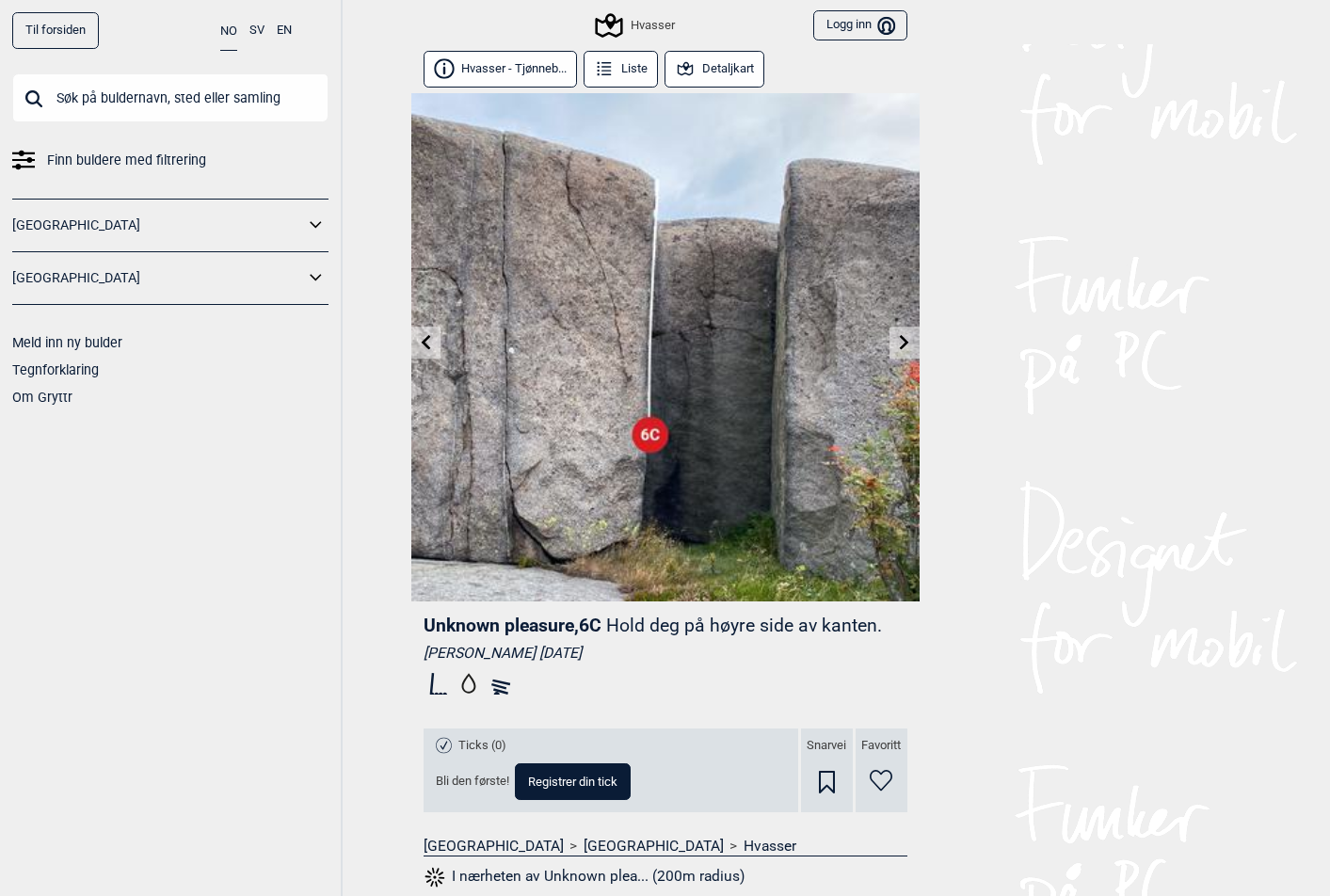
click at [897, 340] on icon at bounding box center [905, 342] width 15 height 15
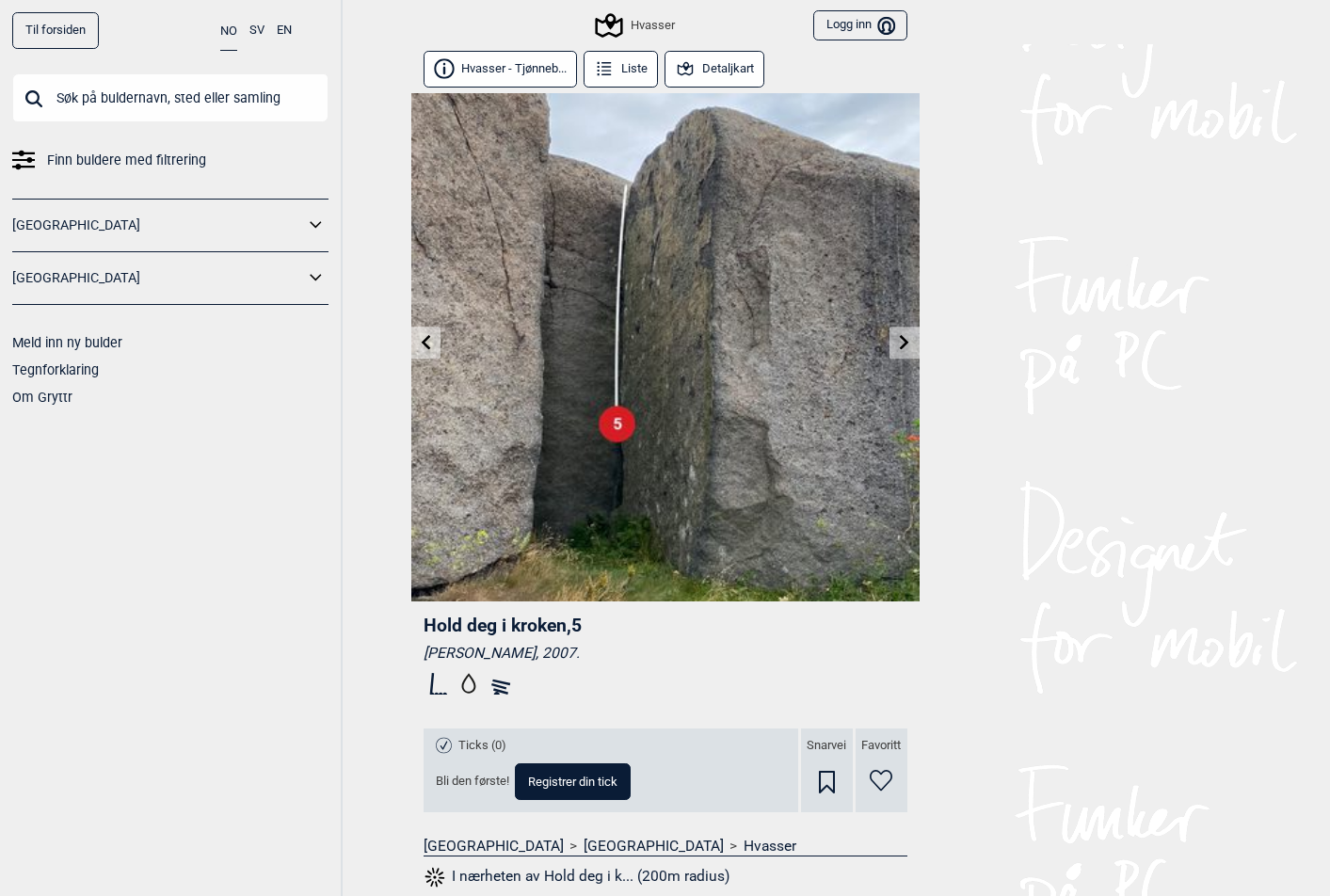
click at [897, 340] on icon at bounding box center [905, 342] width 15 height 15
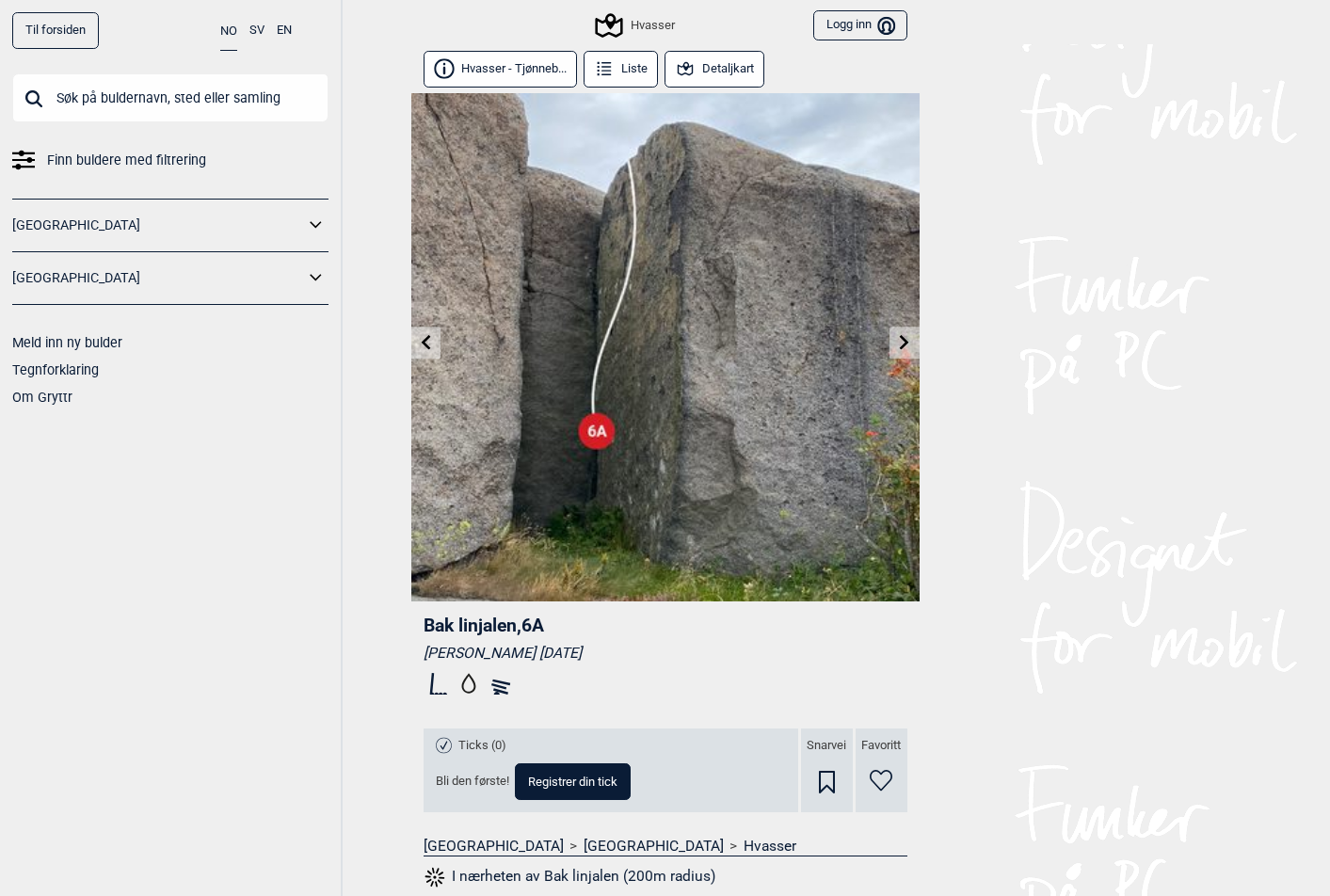
click at [897, 340] on icon at bounding box center [905, 342] width 15 height 15
